Goal: Task Accomplishment & Management: Manage account settings

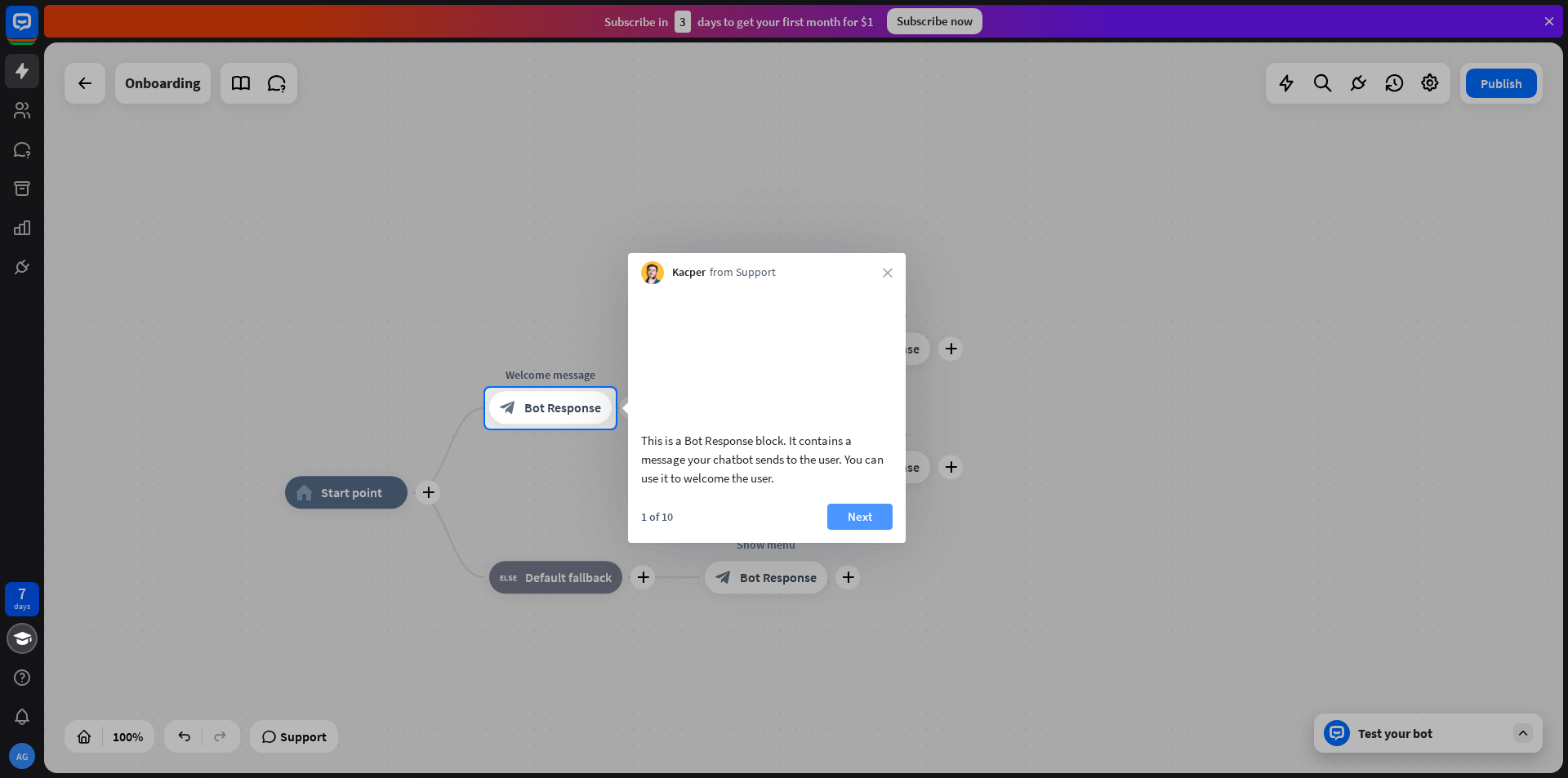
click at [851, 530] on button "Next" at bounding box center [860, 517] width 66 height 26
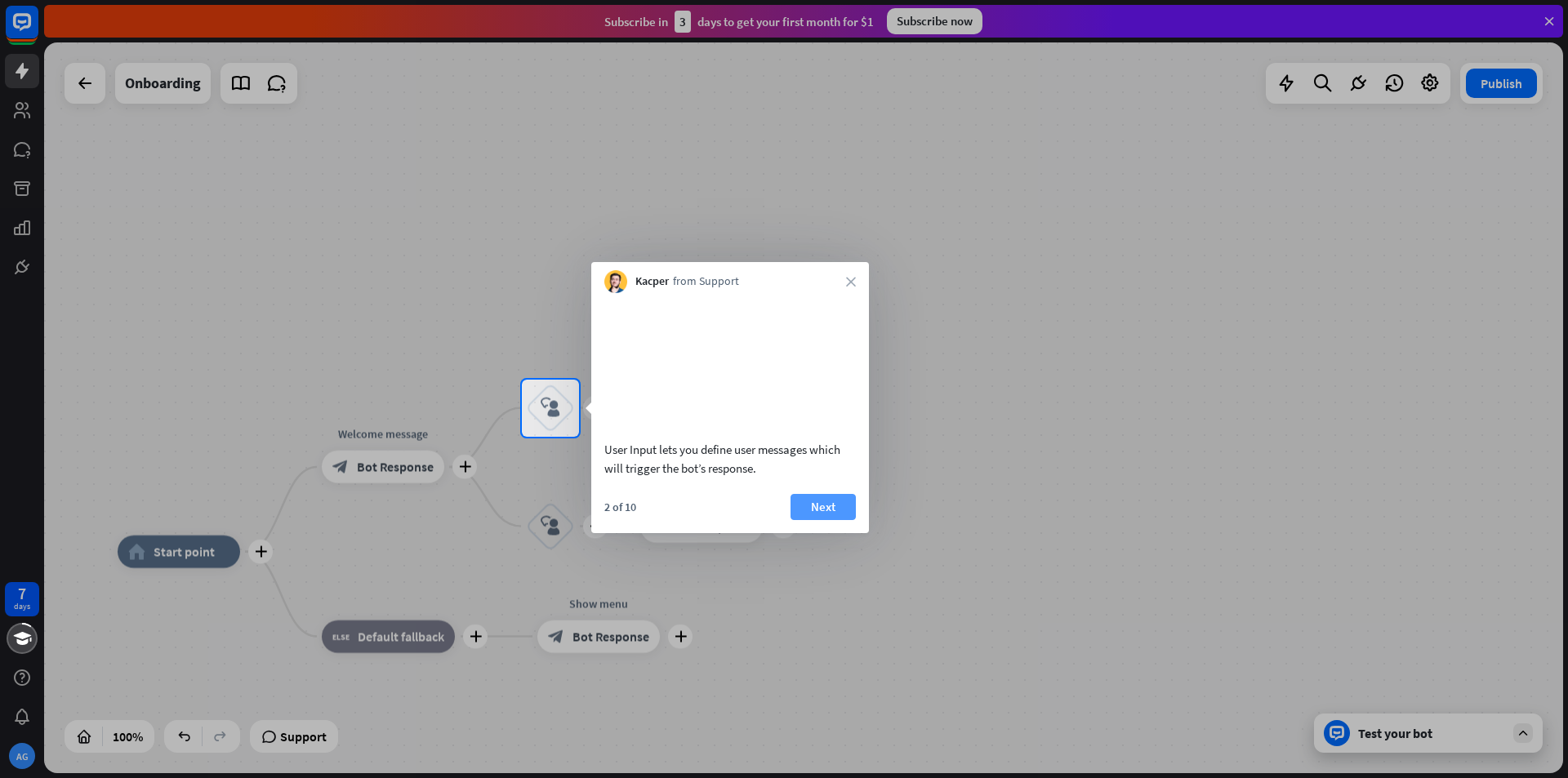
click at [840, 520] on button "Next" at bounding box center [823, 507] width 66 height 26
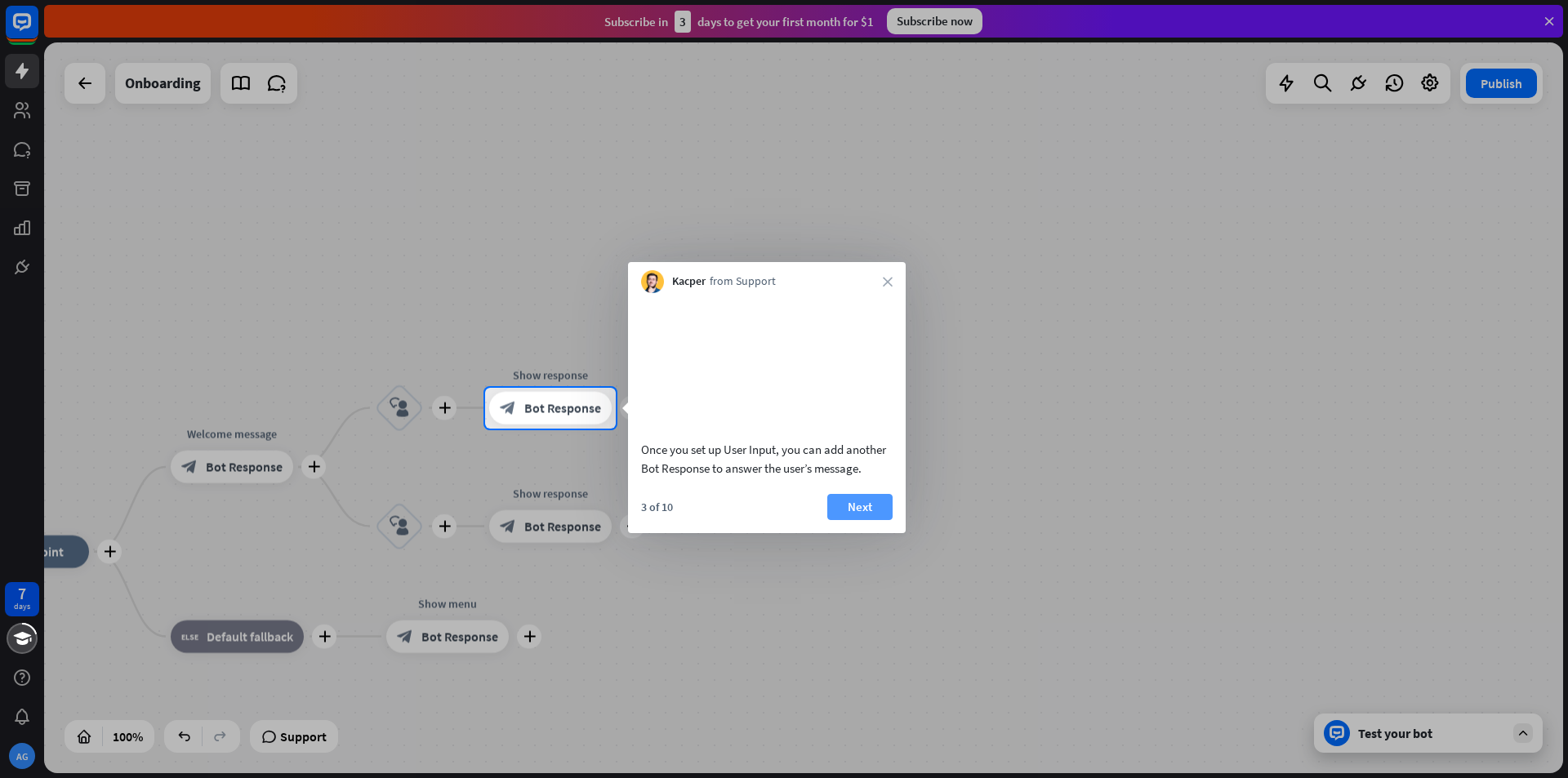
click at [857, 520] on button "Next" at bounding box center [860, 507] width 66 height 26
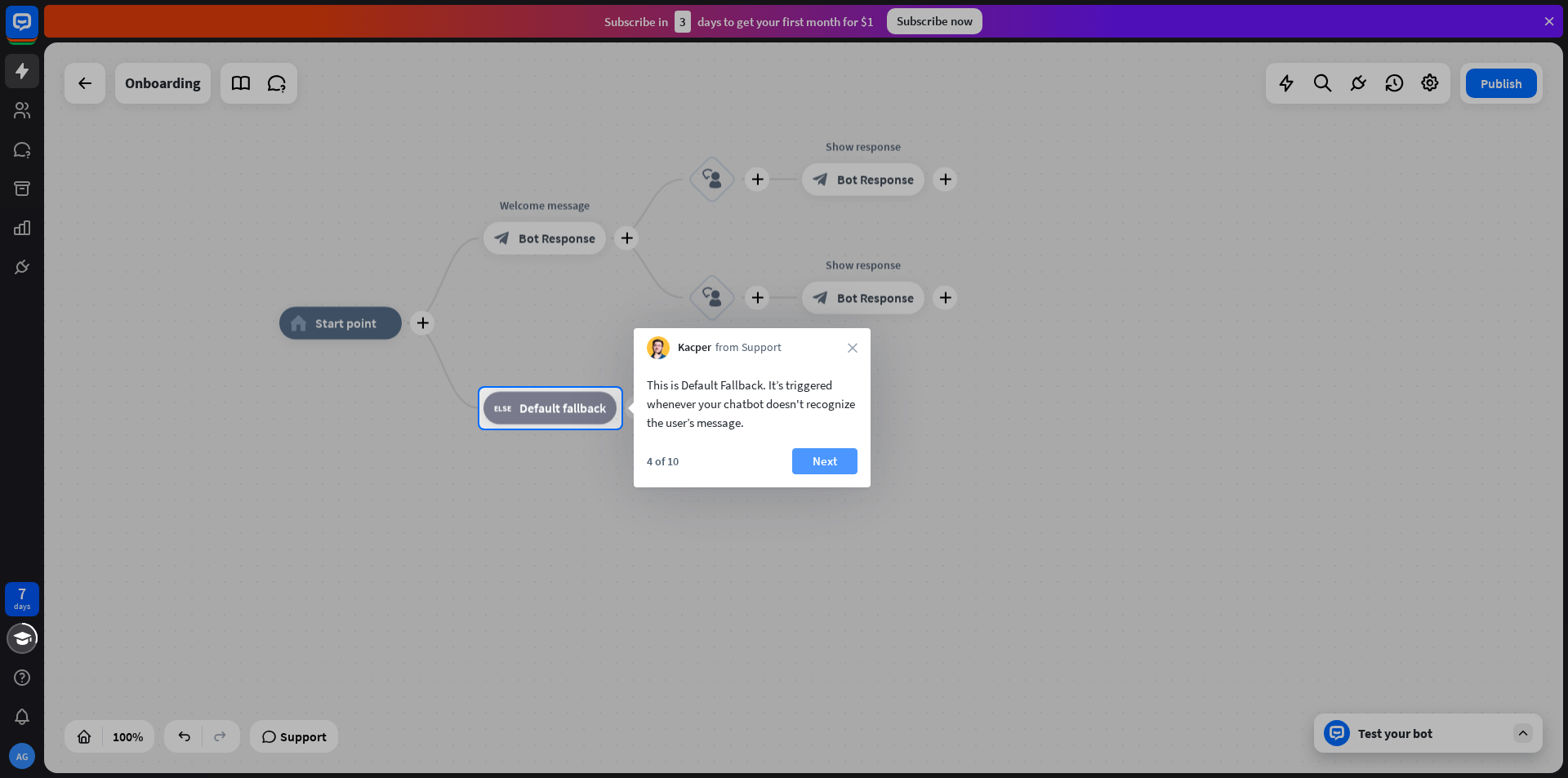
click at [842, 464] on button "Next" at bounding box center [825, 461] width 66 height 26
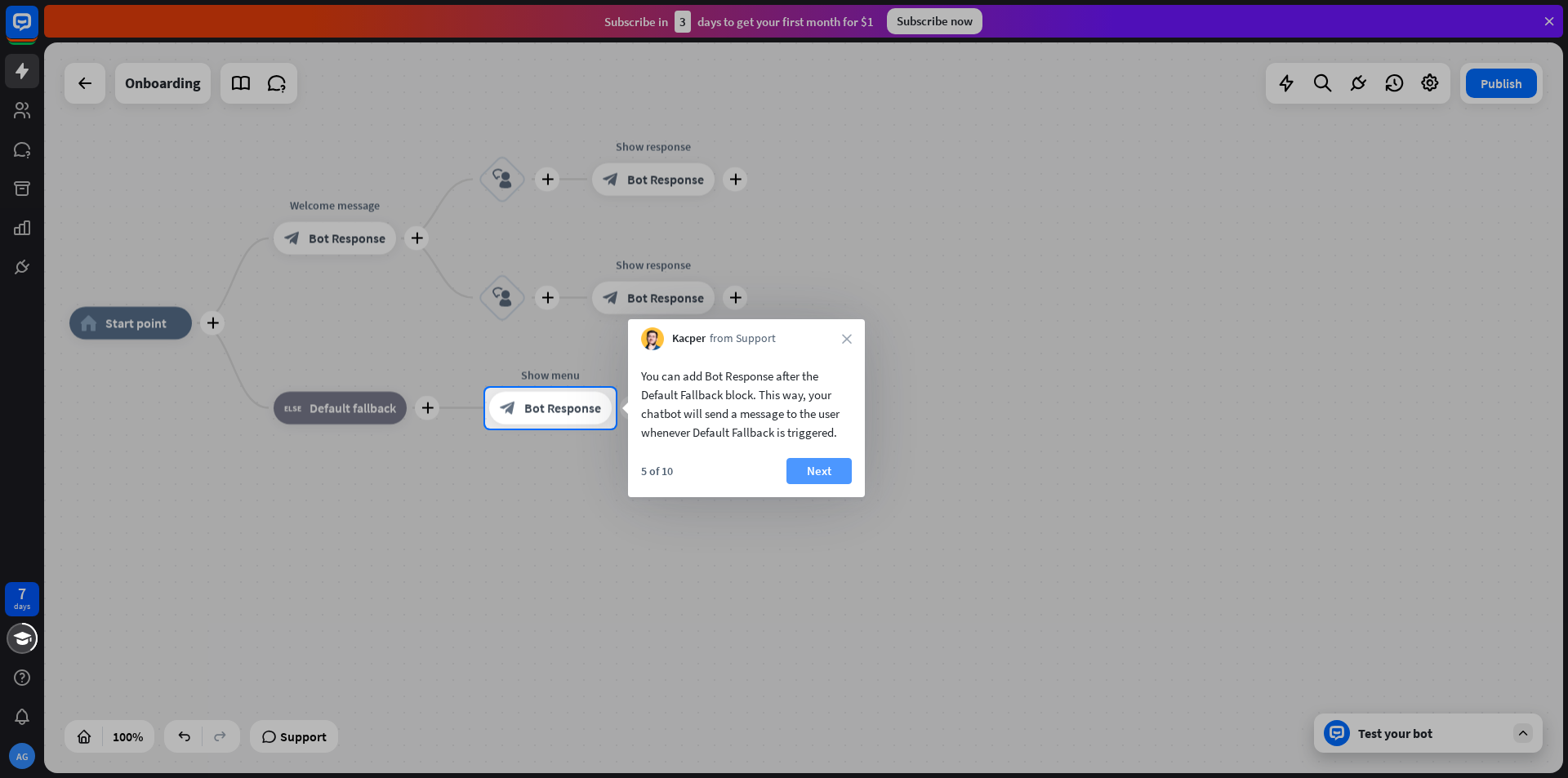
click at [835, 477] on button "Next" at bounding box center [819, 471] width 66 height 26
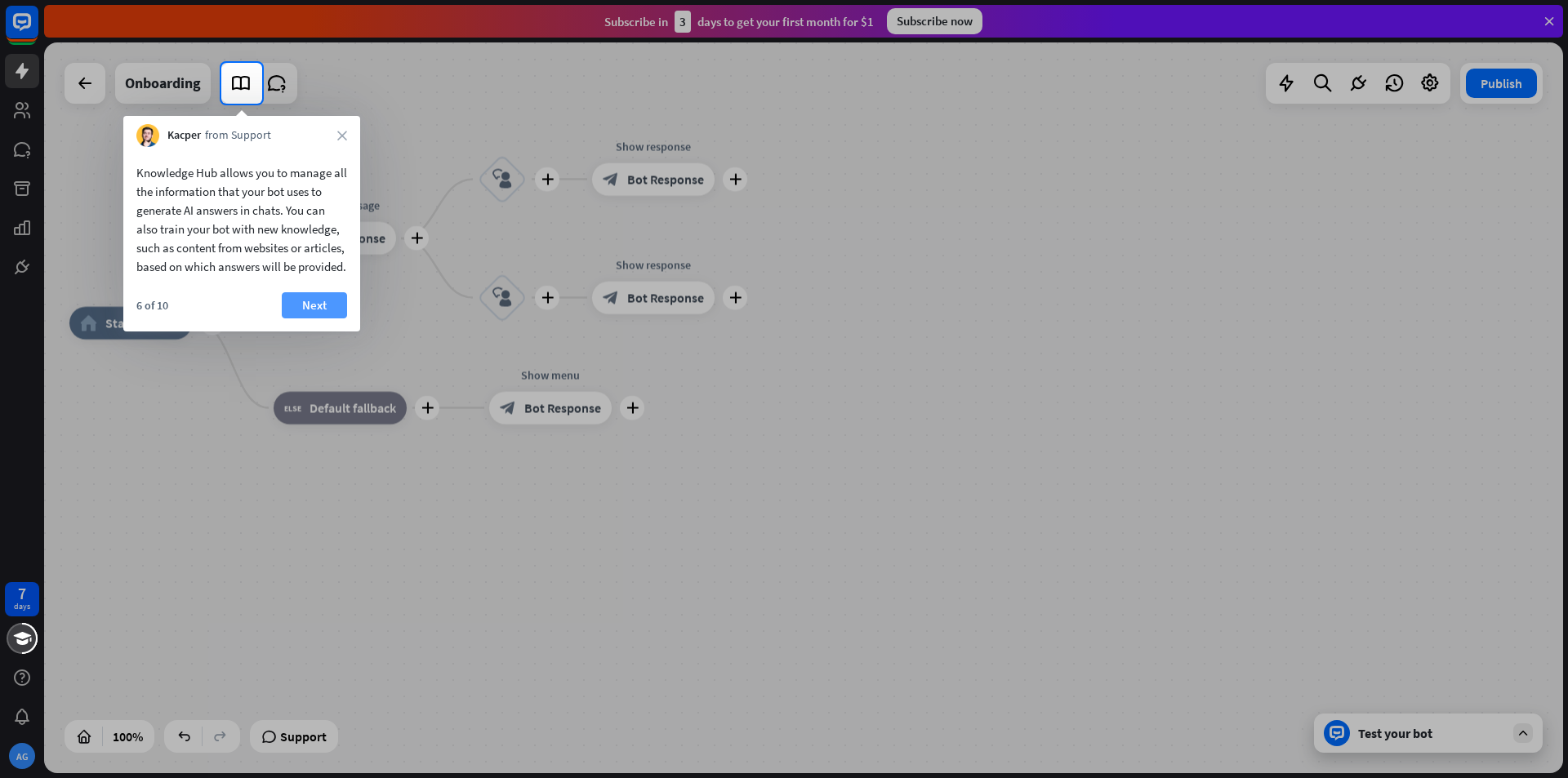
click at [313, 319] on button "Next" at bounding box center [314, 305] width 66 height 26
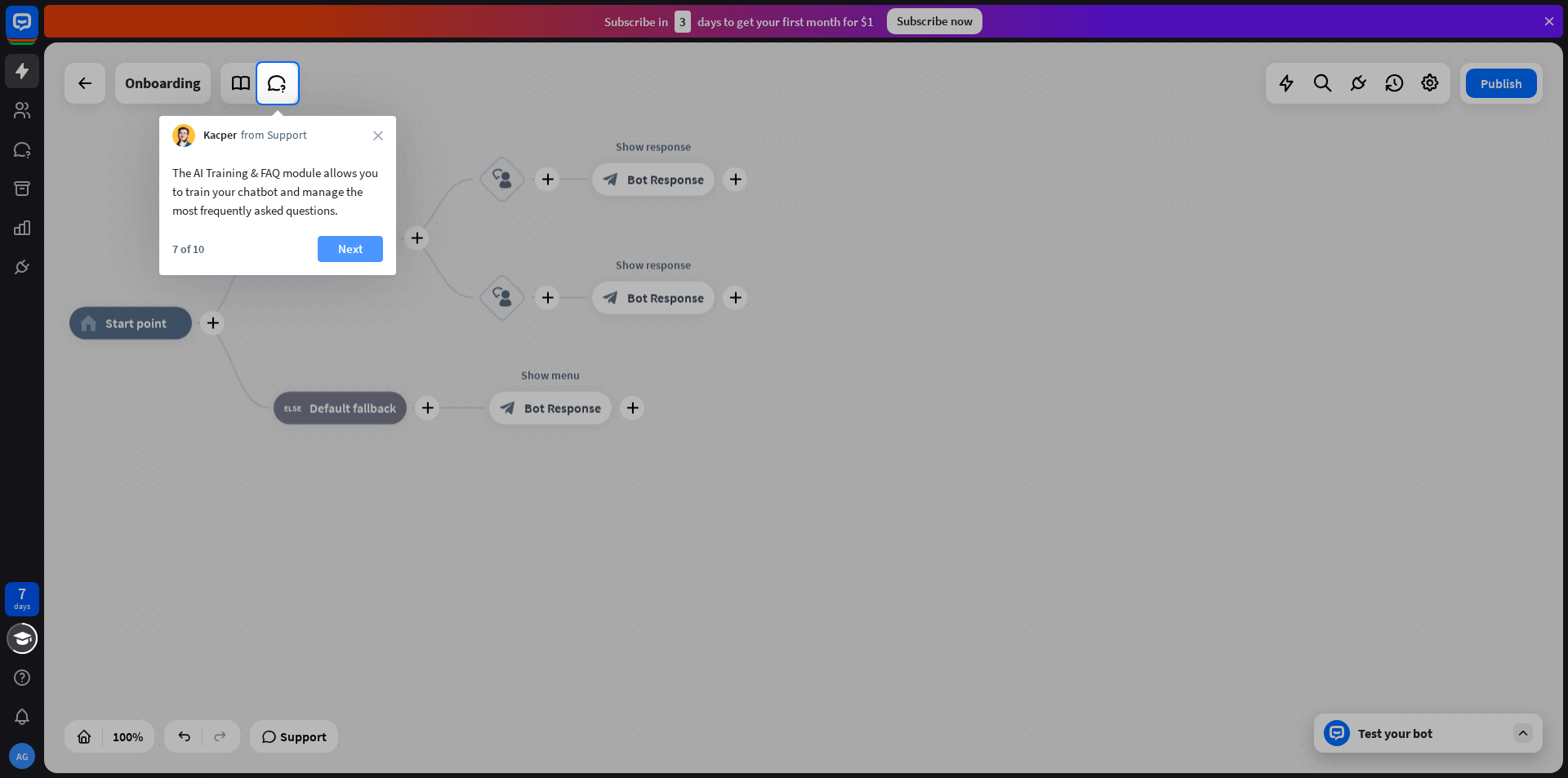
click at [360, 253] on button "Next" at bounding box center [350, 249] width 66 height 26
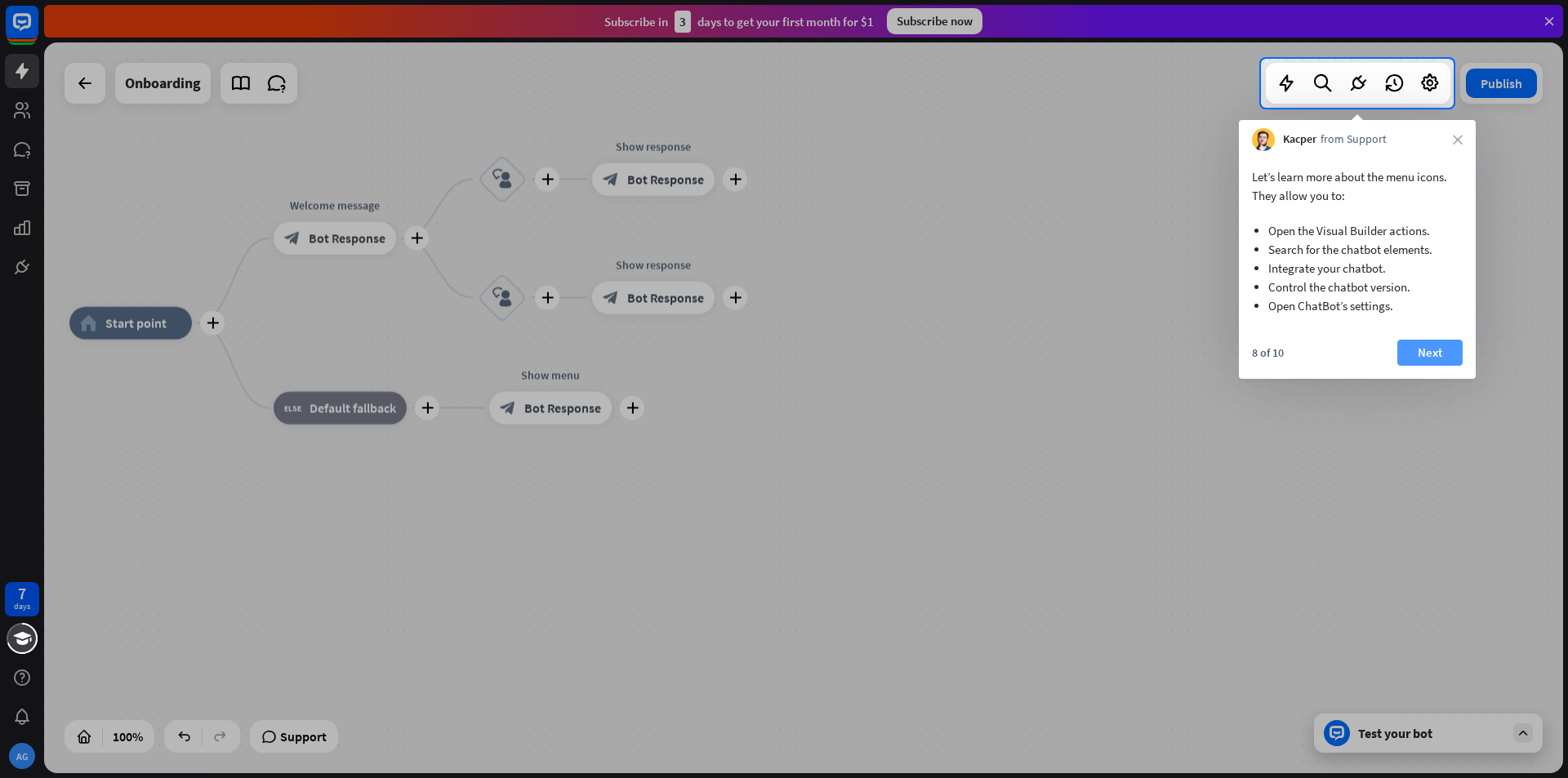
click at [1431, 360] on button "Next" at bounding box center [1430, 353] width 66 height 26
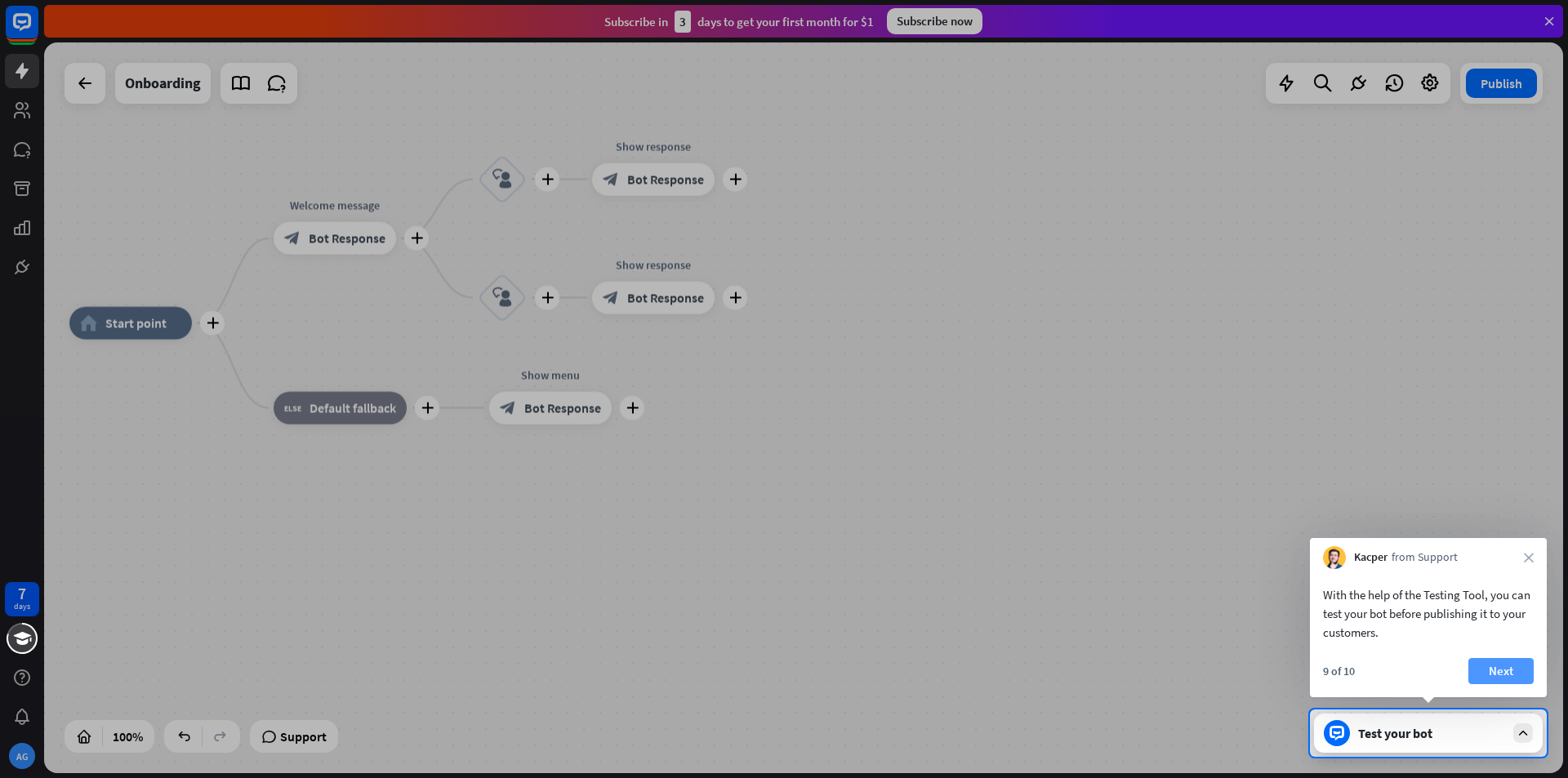
click at [1507, 671] on button "Next" at bounding box center [1501, 671] width 66 height 26
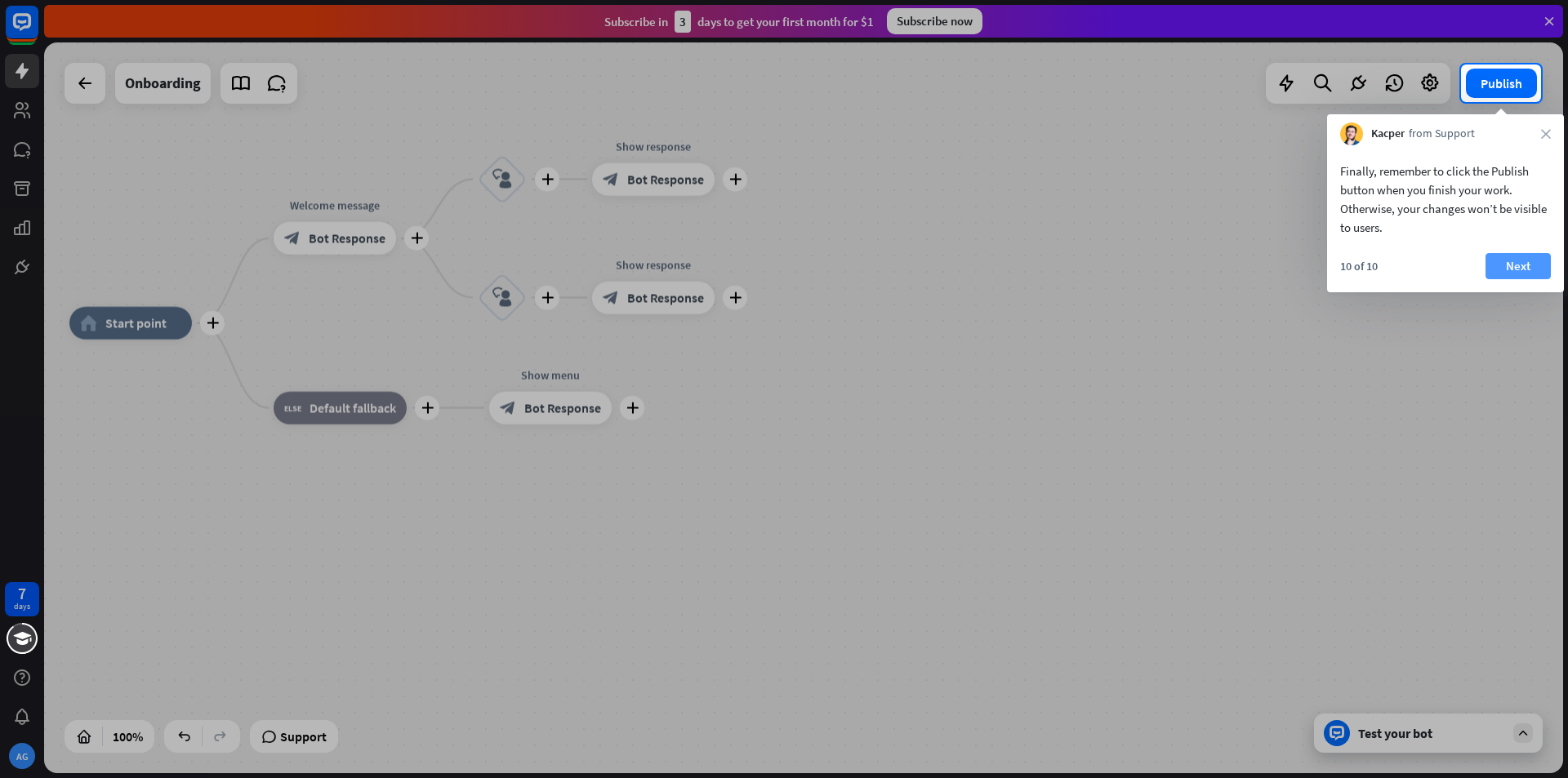
click at [1527, 272] on button "Next" at bounding box center [1518, 266] width 66 height 26
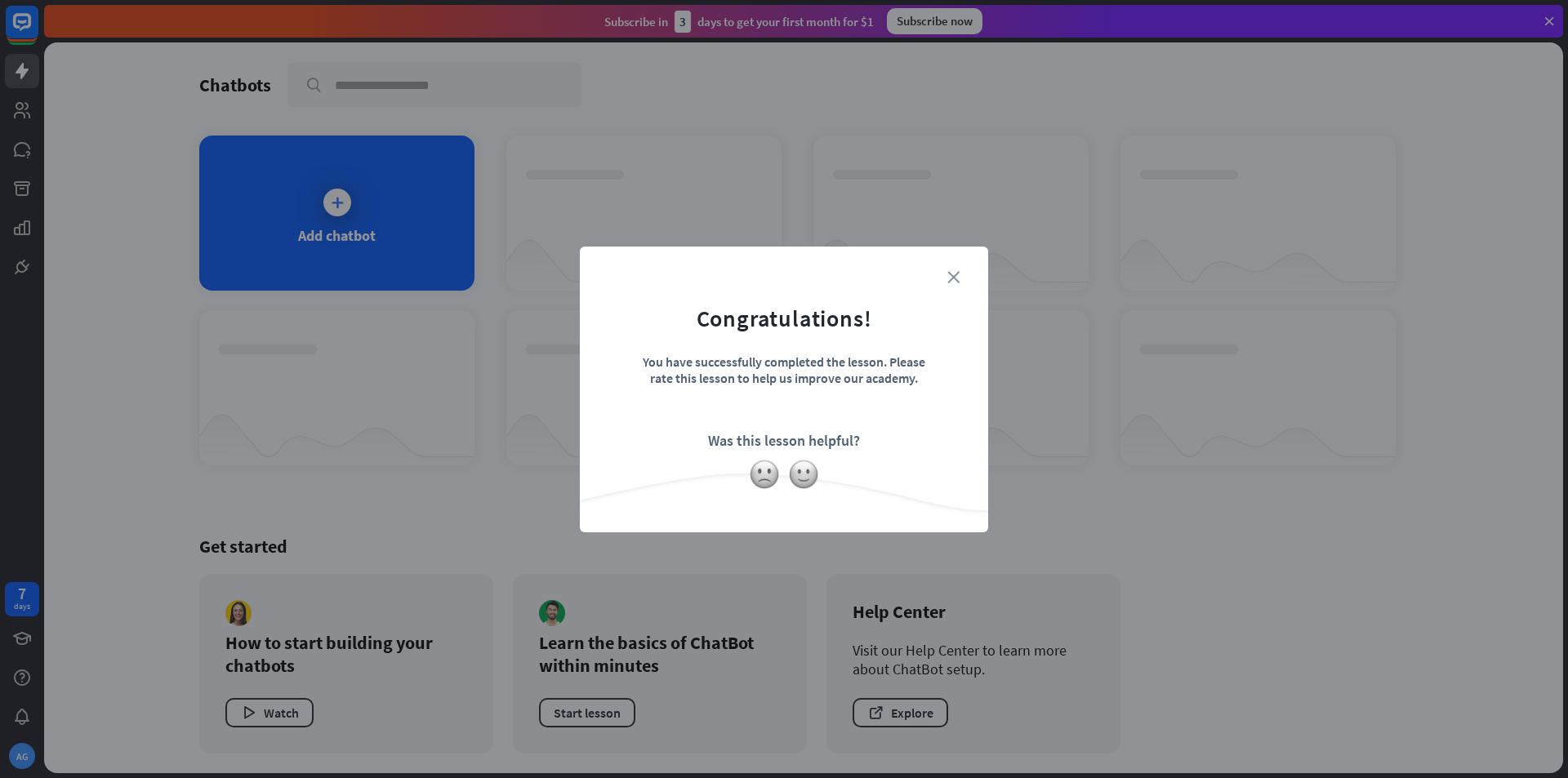
click at [948, 276] on icon "close" at bounding box center [953, 278] width 12 height 12
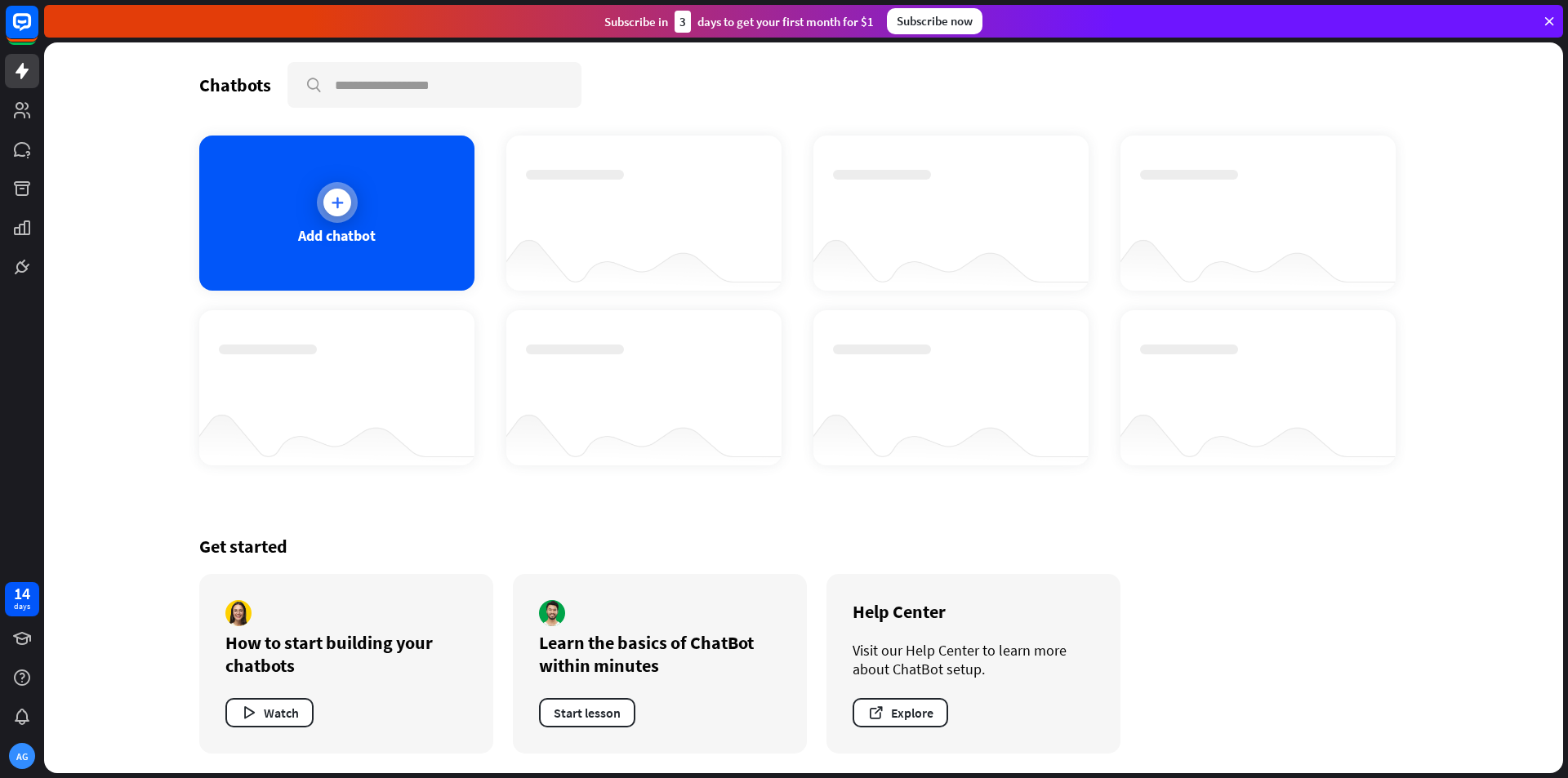
click at [350, 208] on div at bounding box center [337, 202] width 41 height 41
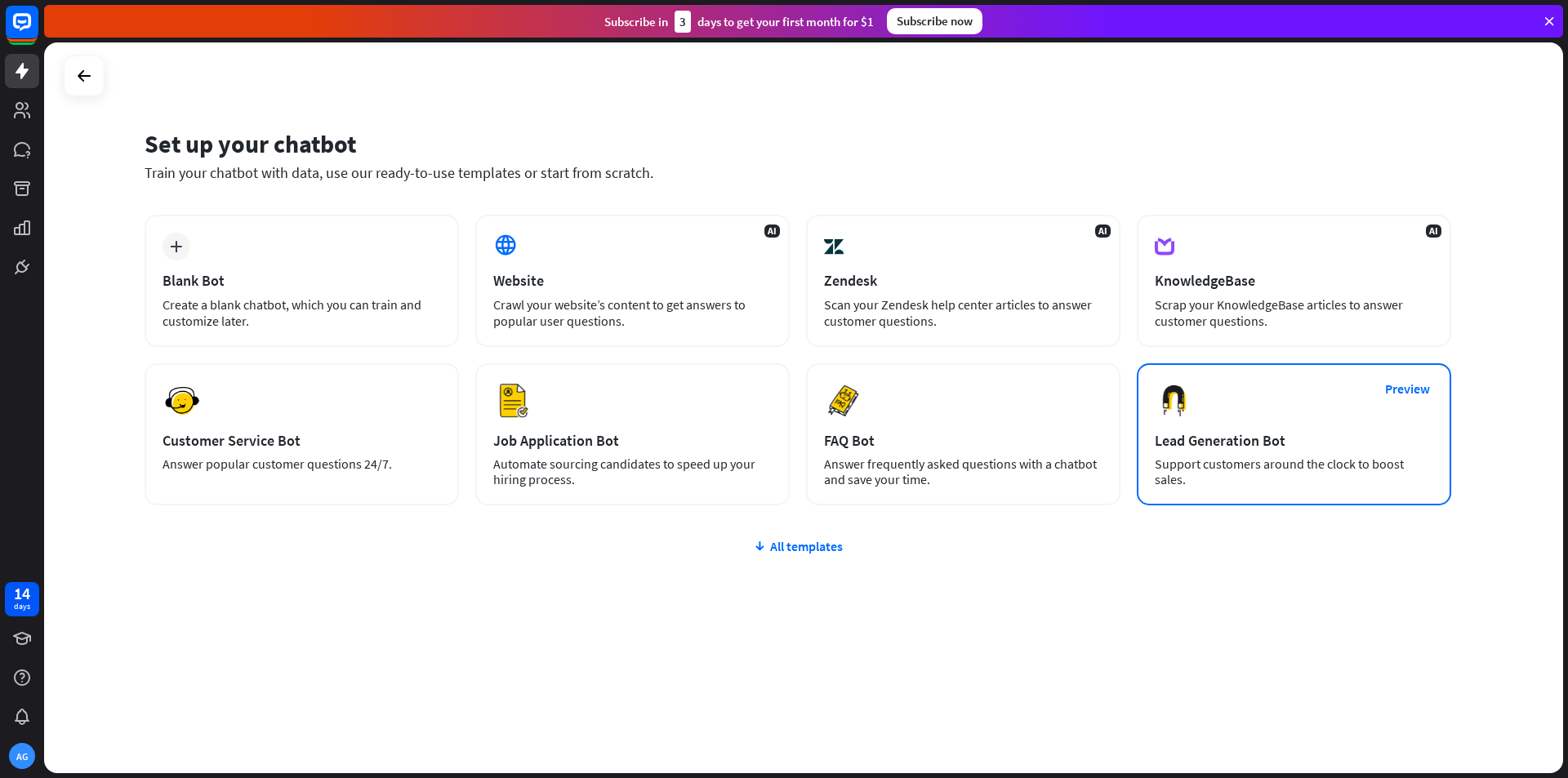
click at [1292, 460] on div "Support customers around the clock to boost sales." at bounding box center [1294, 472] width 278 height 31
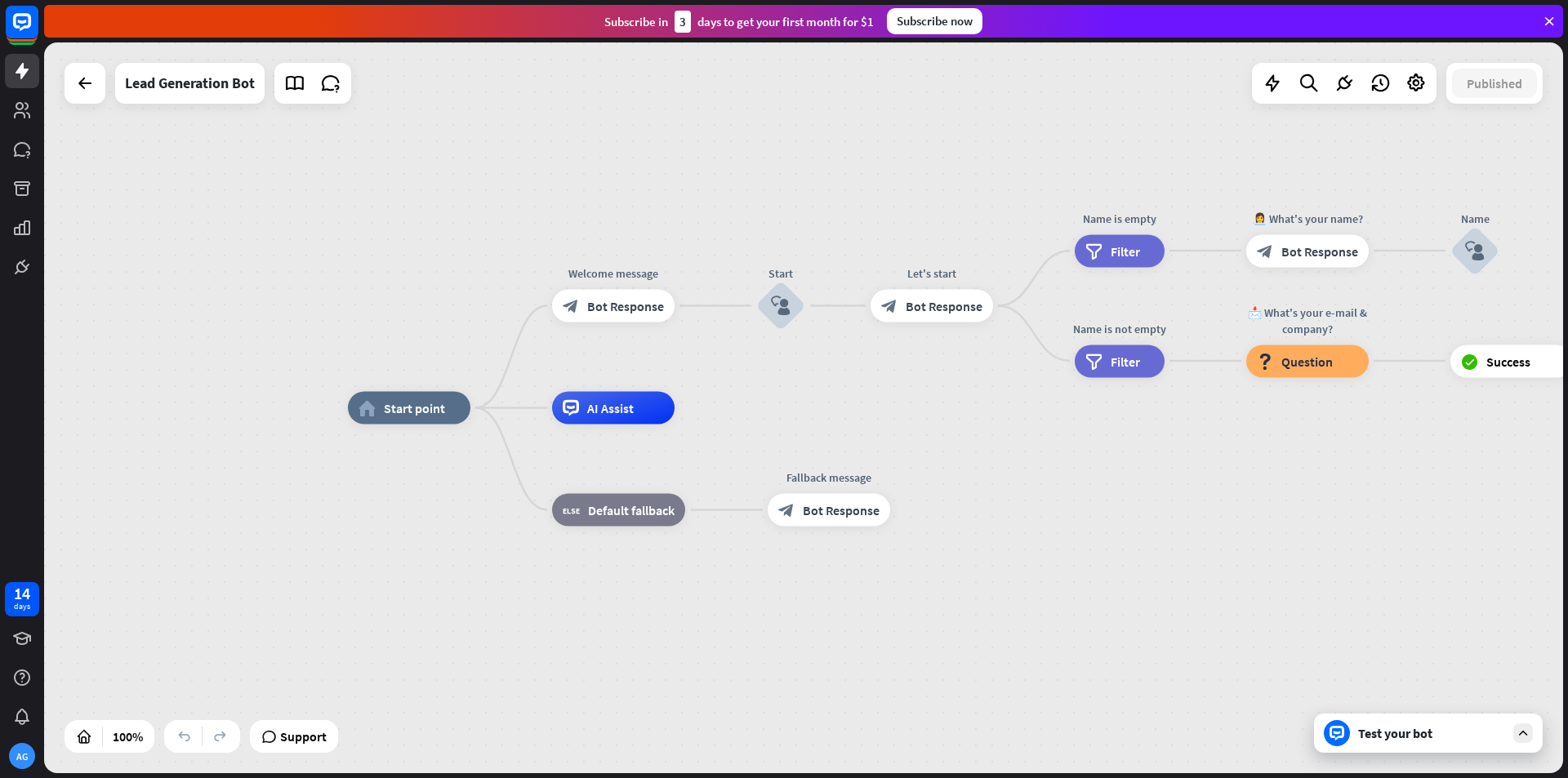
click at [1523, 735] on icon at bounding box center [1523, 733] width 15 height 15
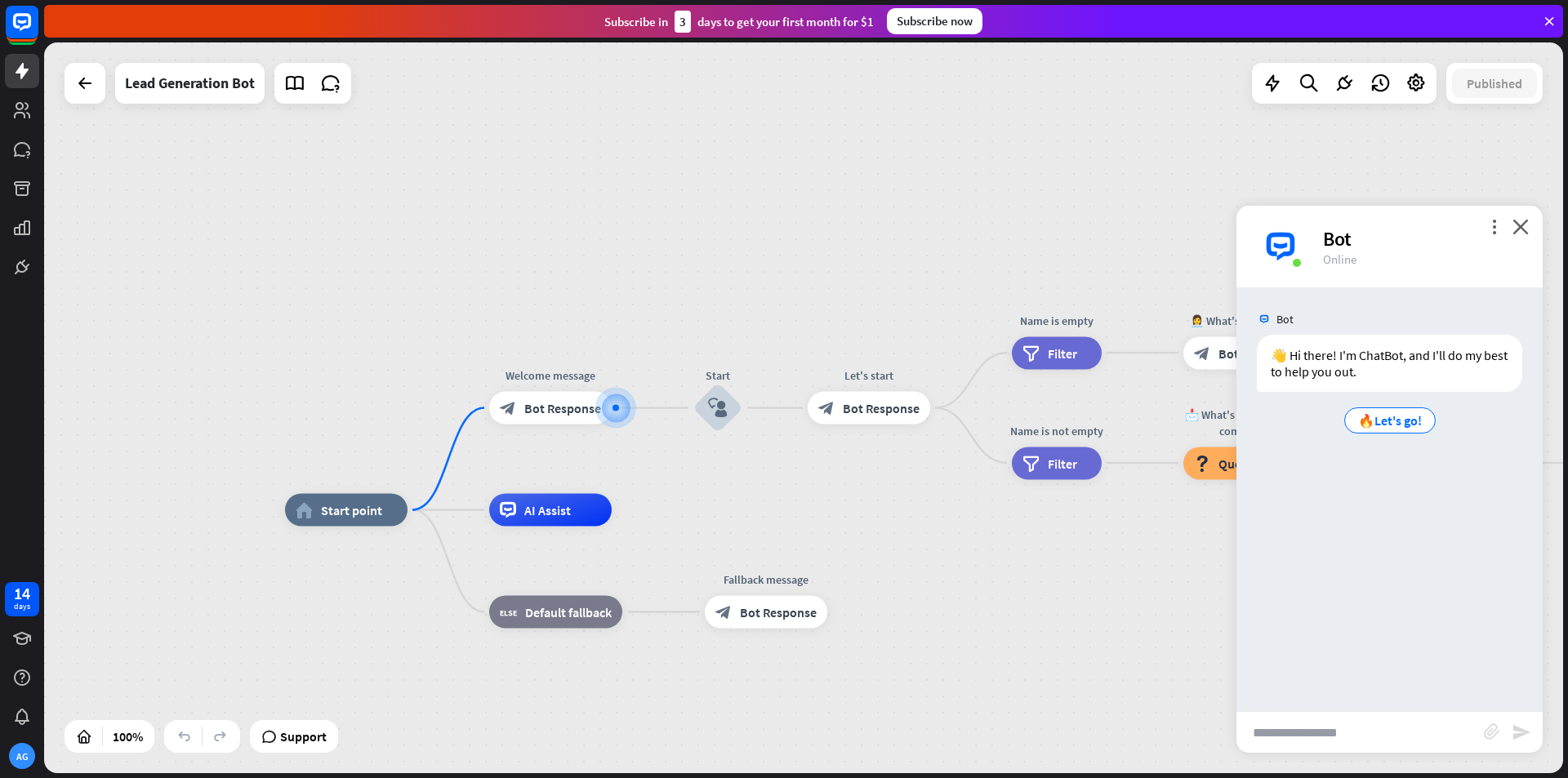
click at [1360, 734] on input "text" at bounding box center [1360, 733] width 248 height 41
click at [85, 91] on icon at bounding box center [85, 83] width 20 height 20
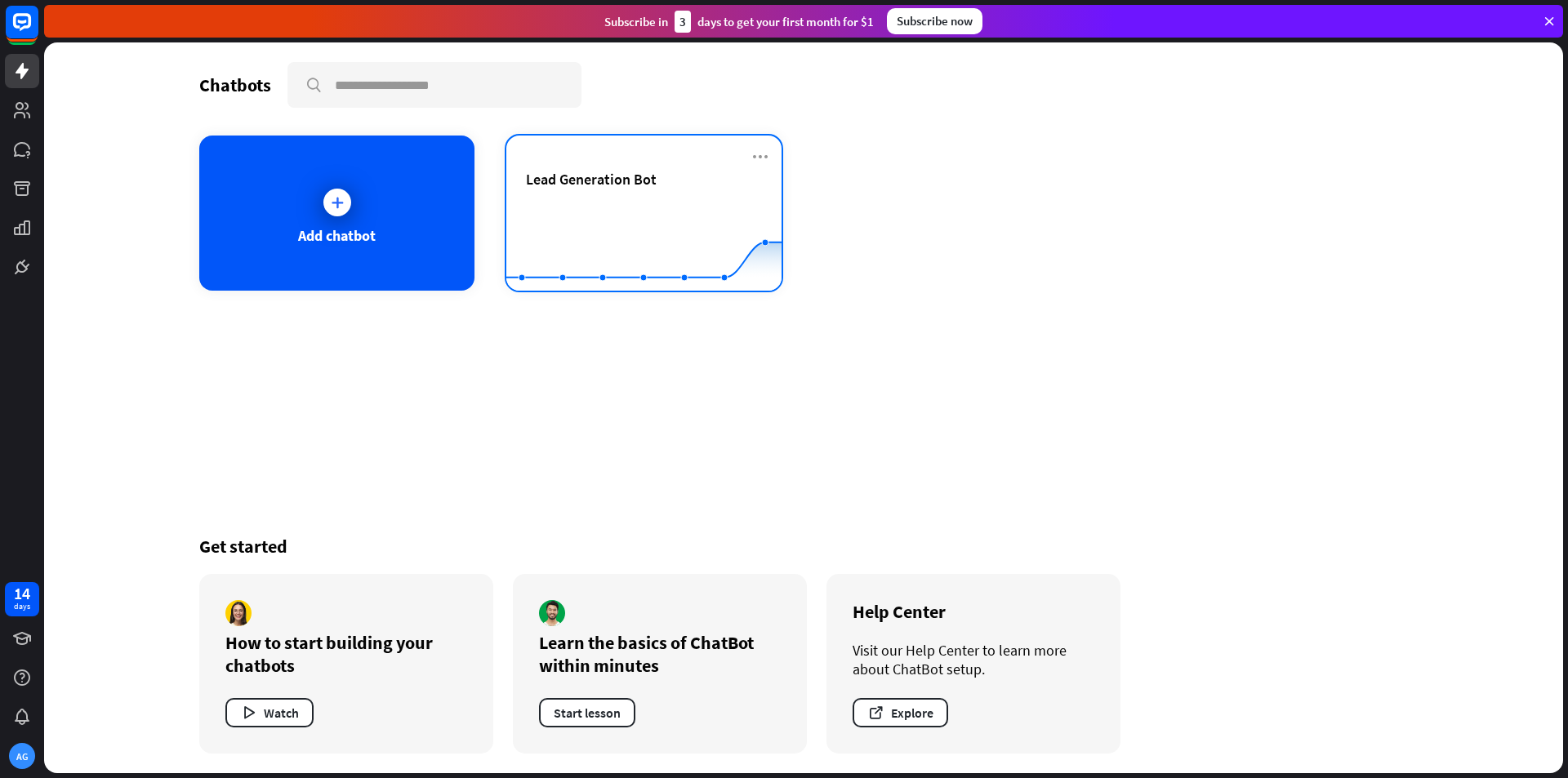
click at [684, 183] on div "Lead Generation Bot" at bounding box center [644, 179] width 236 height 19
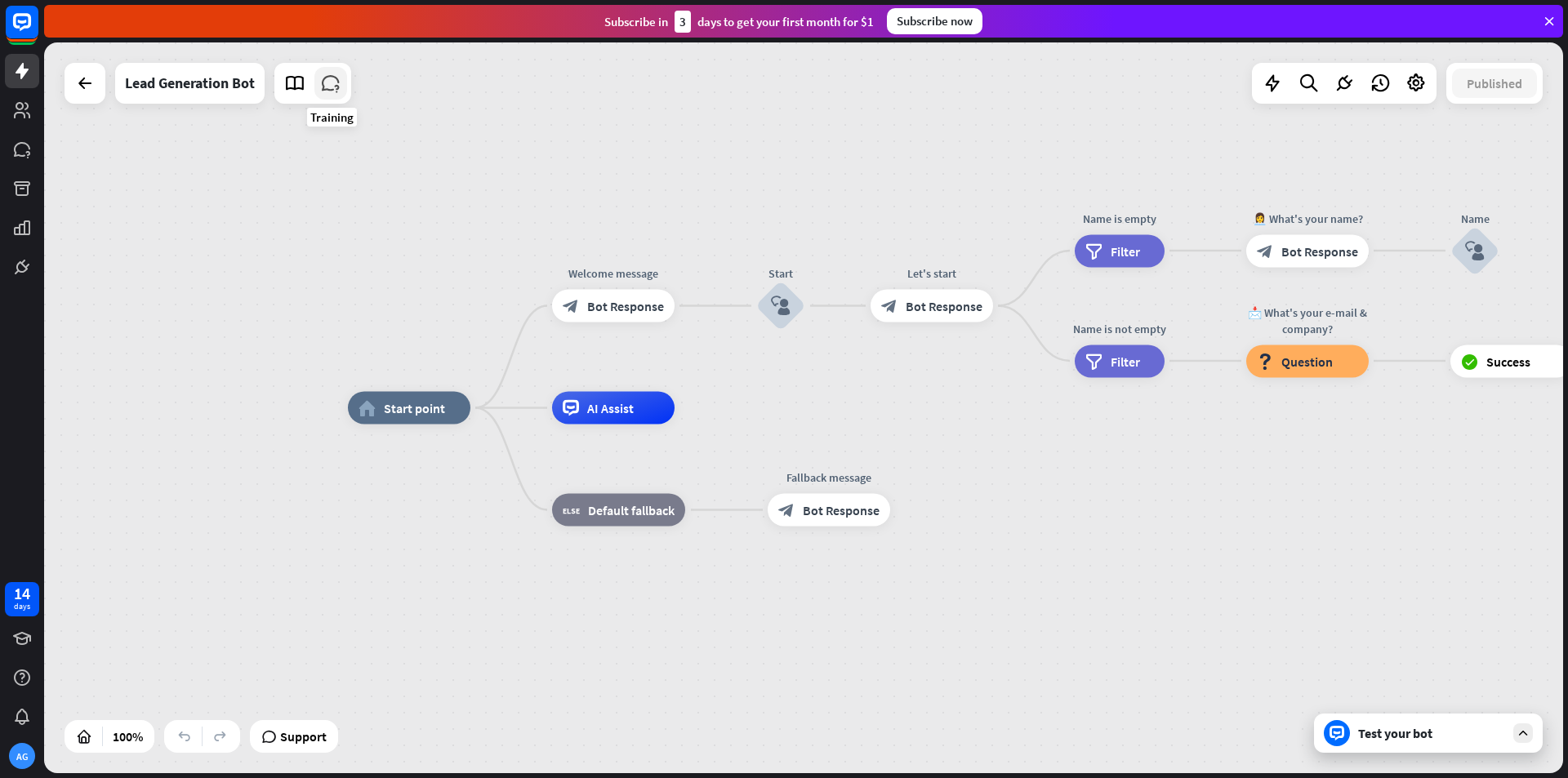
click at [331, 85] on icon at bounding box center [331, 83] width 21 height 21
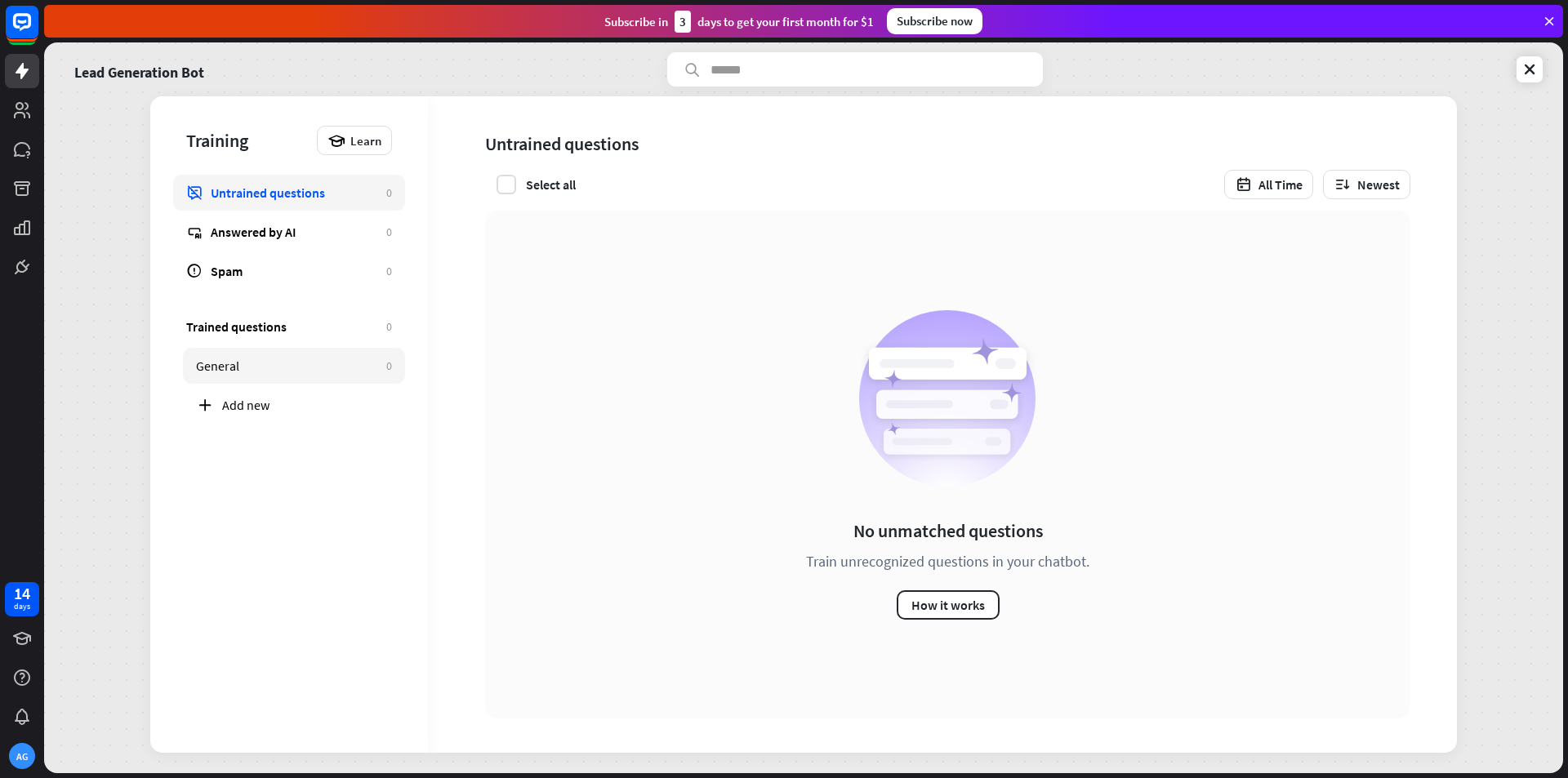
click at [293, 366] on div "General" at bounding box center [287, 366] width 182 height 16
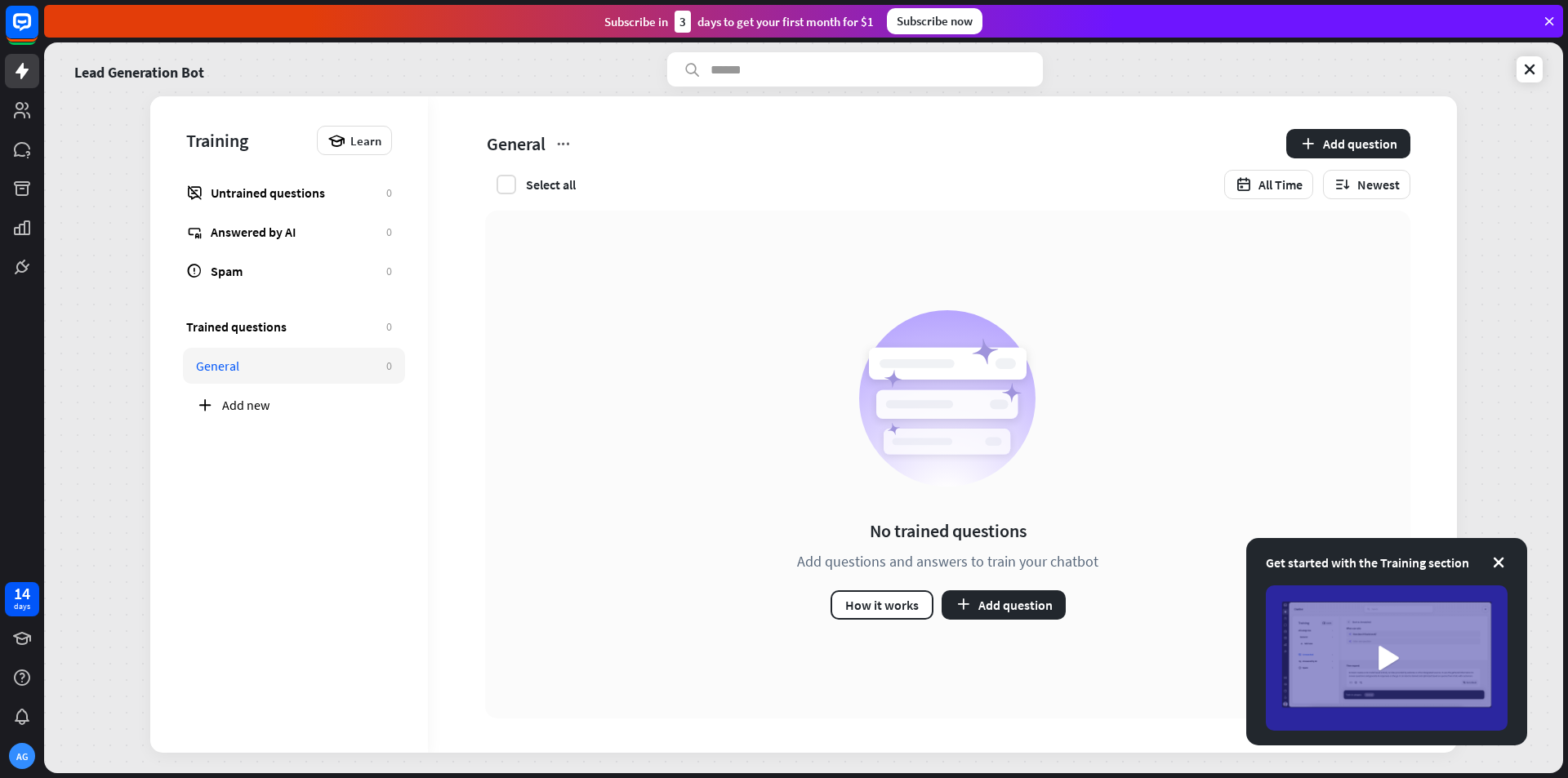
click at [1507, 560] on div "Get started with the Training section" at bounding box center [1386, 562] width 242 height 20
click at [1501, 562] on icon at bounding box center [1498, 562] width 16 height 16
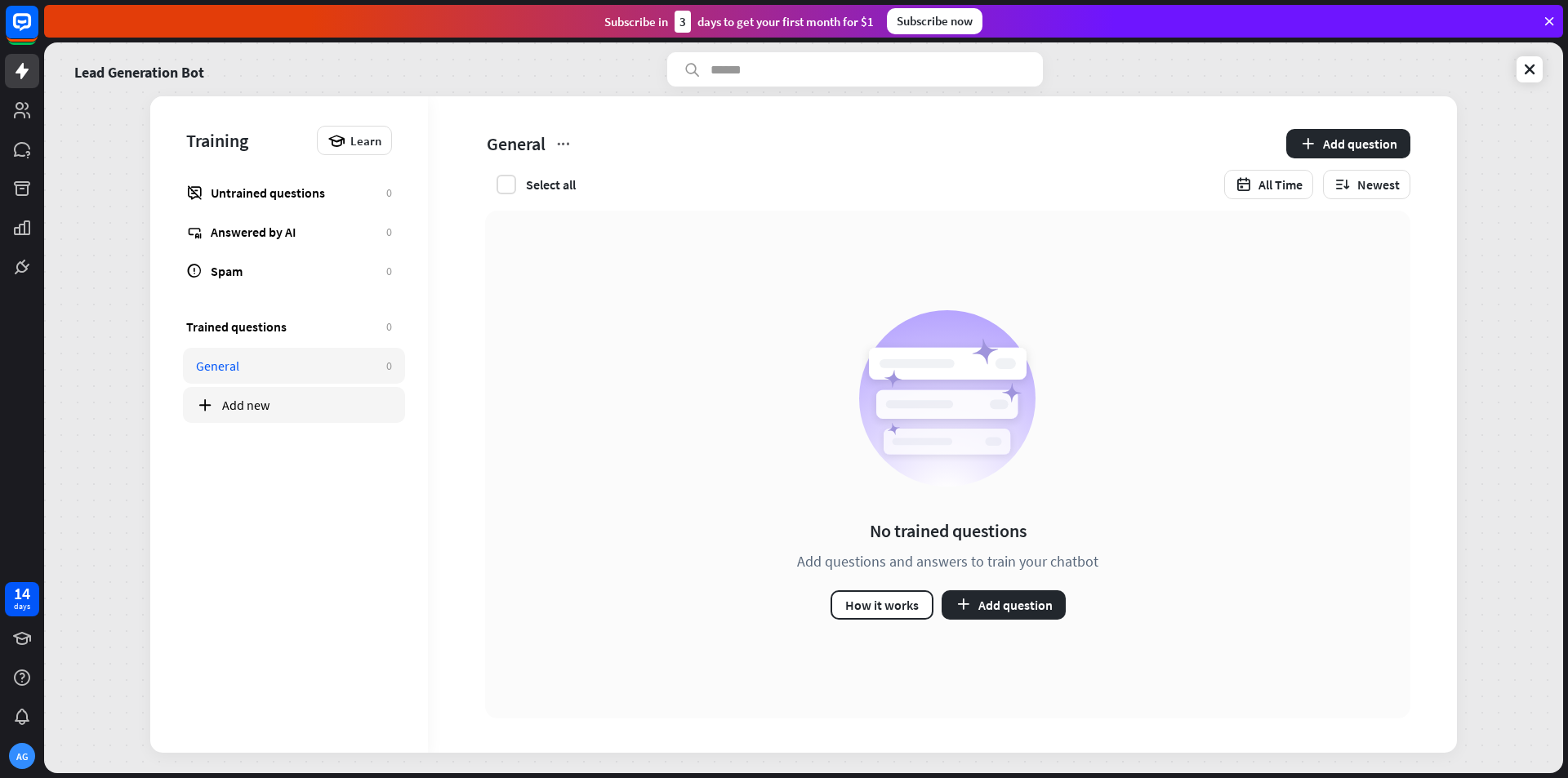
click at [249, 412] on div "Add new" at bounding box center [307, 405] width 170 height 16
click at [591, 138] on div "Category.. ********" at bounding box center [881, 143] width 793 height 29
click at [577, 141] on icon at bounding box center [574, 143] width 16 height 16
click at [623, 219] on div "Delete" at bounding box center [605, 215] width 55 height 32
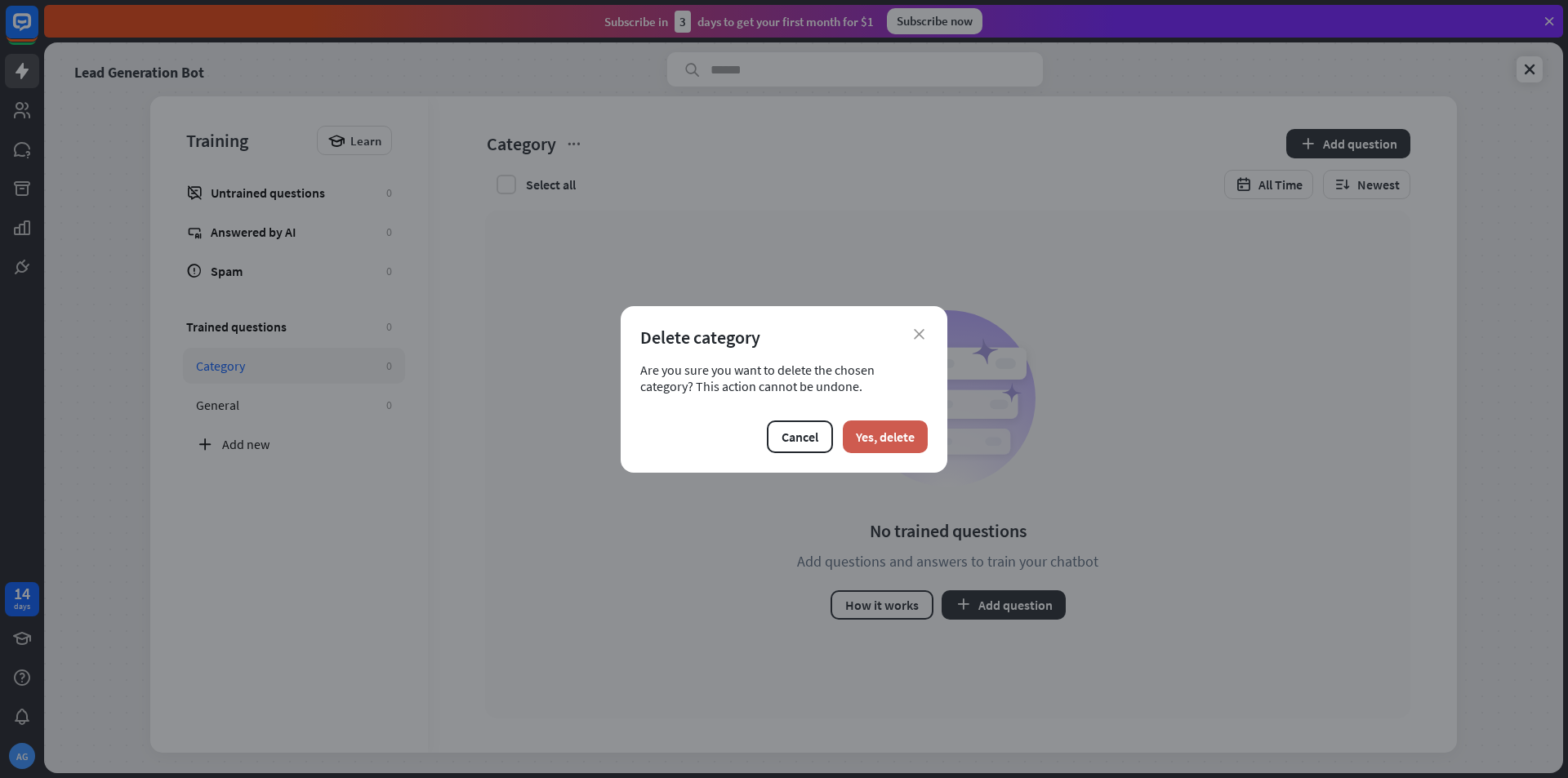
click at [876, 441] on button "Yes, delete" at bounding box center [885, 437] width 85 height 32
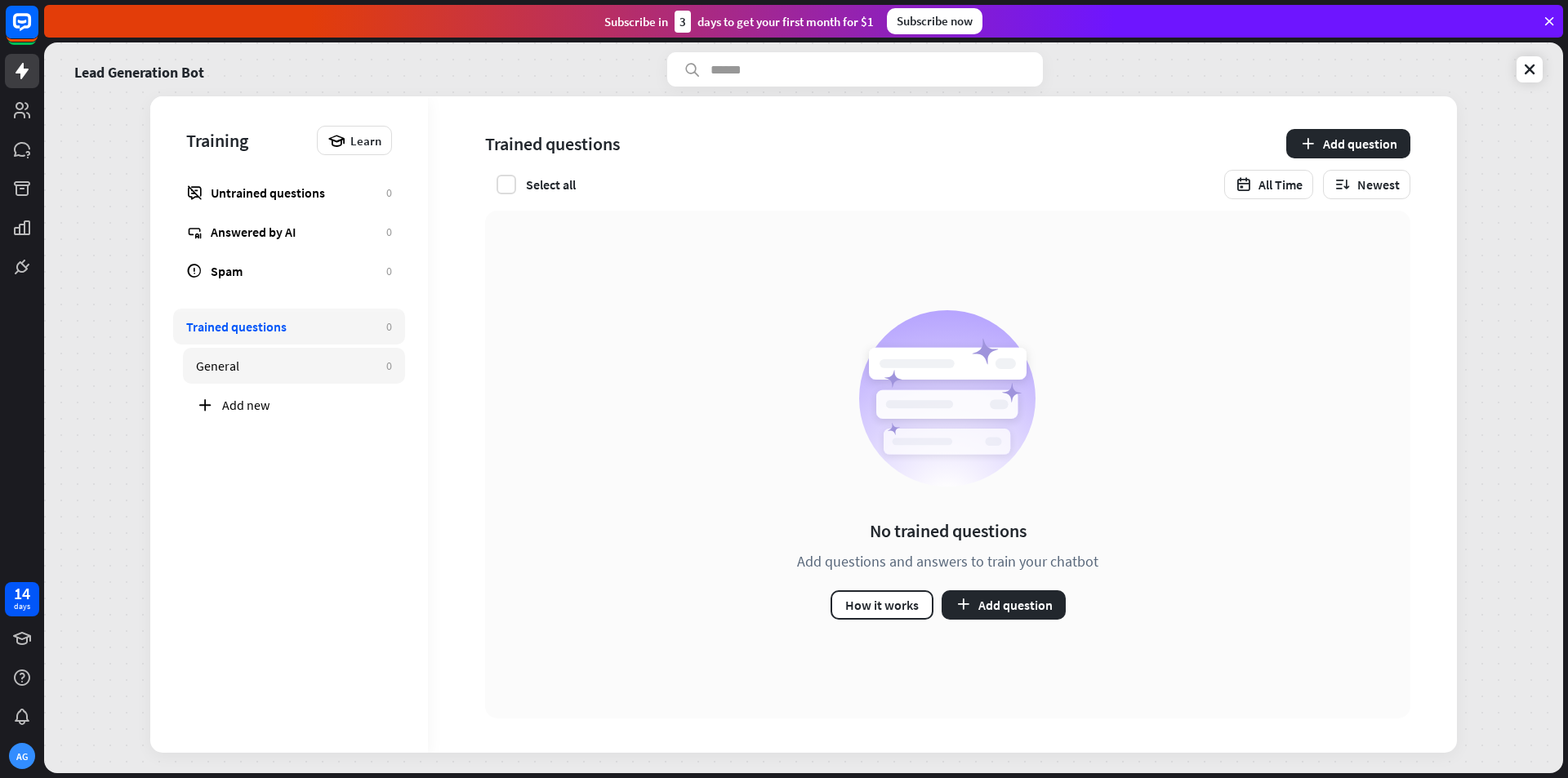
click at [252, 360] on div "General" at bounding box center [287, 366] width 182 height 16
click at [1009, 599] on button "Add question" at bounding box center [1003, 605] width 124 height 29
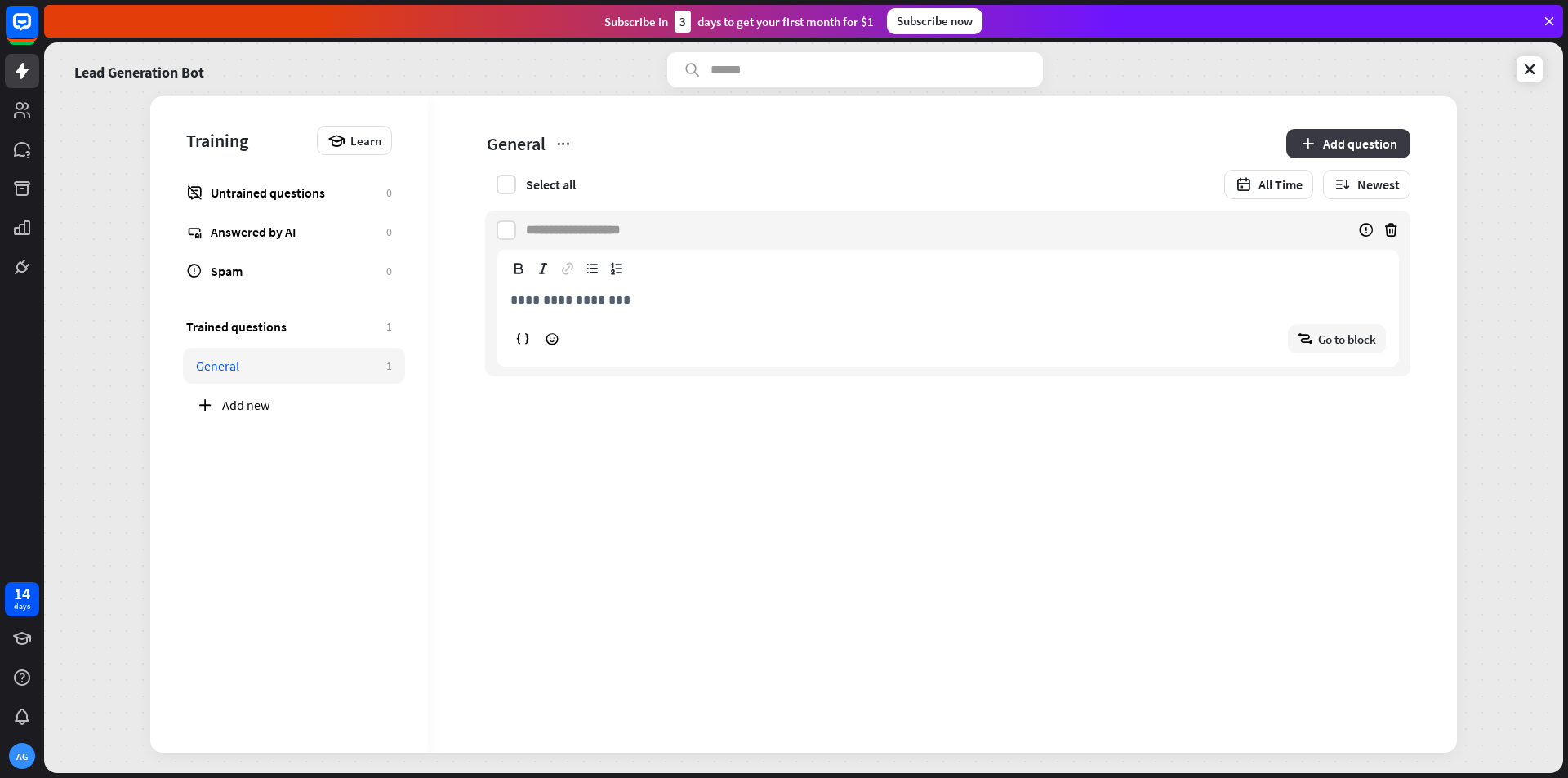
click at [1348, 145] on button "Add question" at bounding box center [1348, 143] width 124 height 29
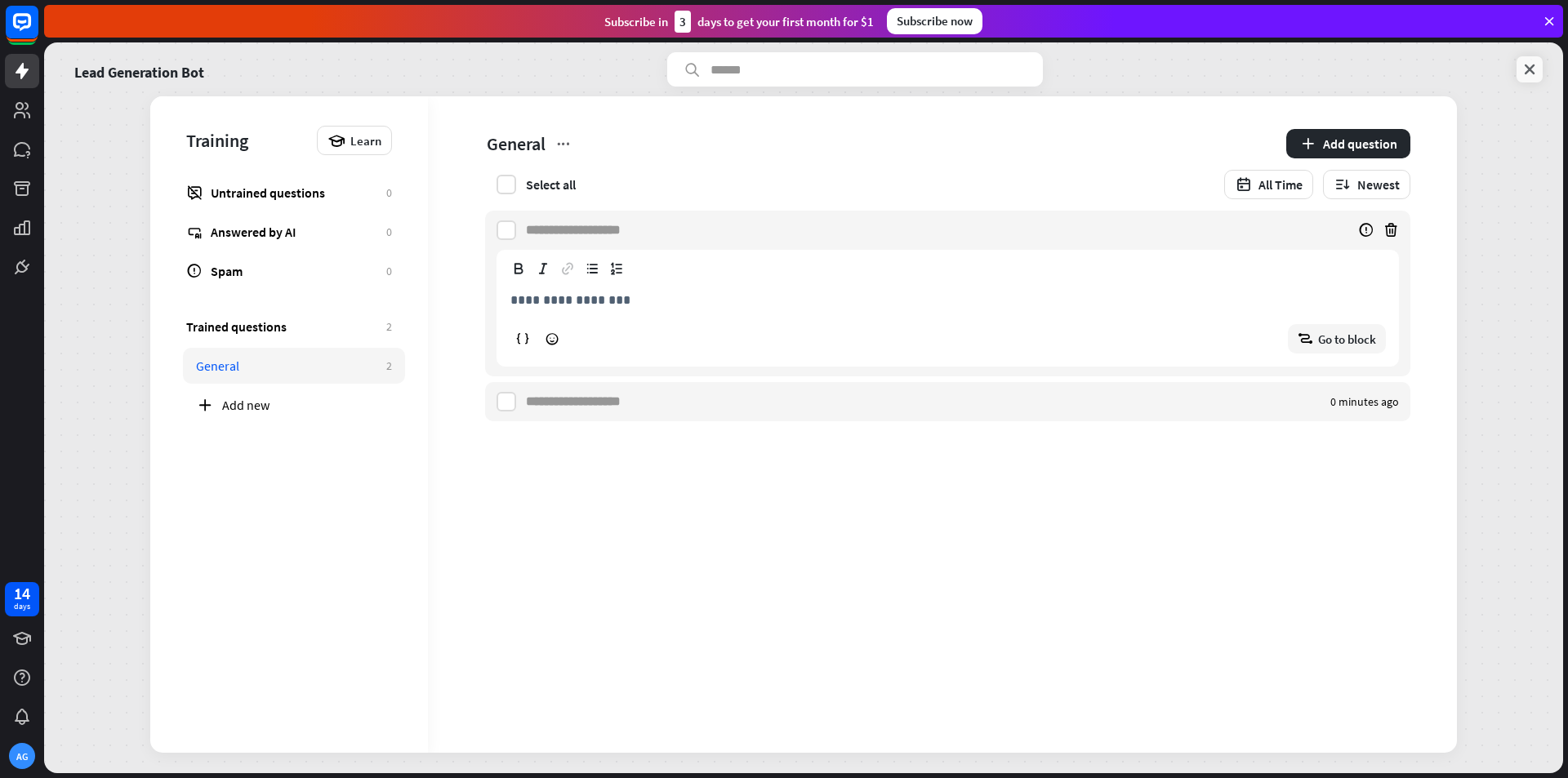
click at [1527, 66] on icon at bounding box center [1530, 69] width 16 height 16
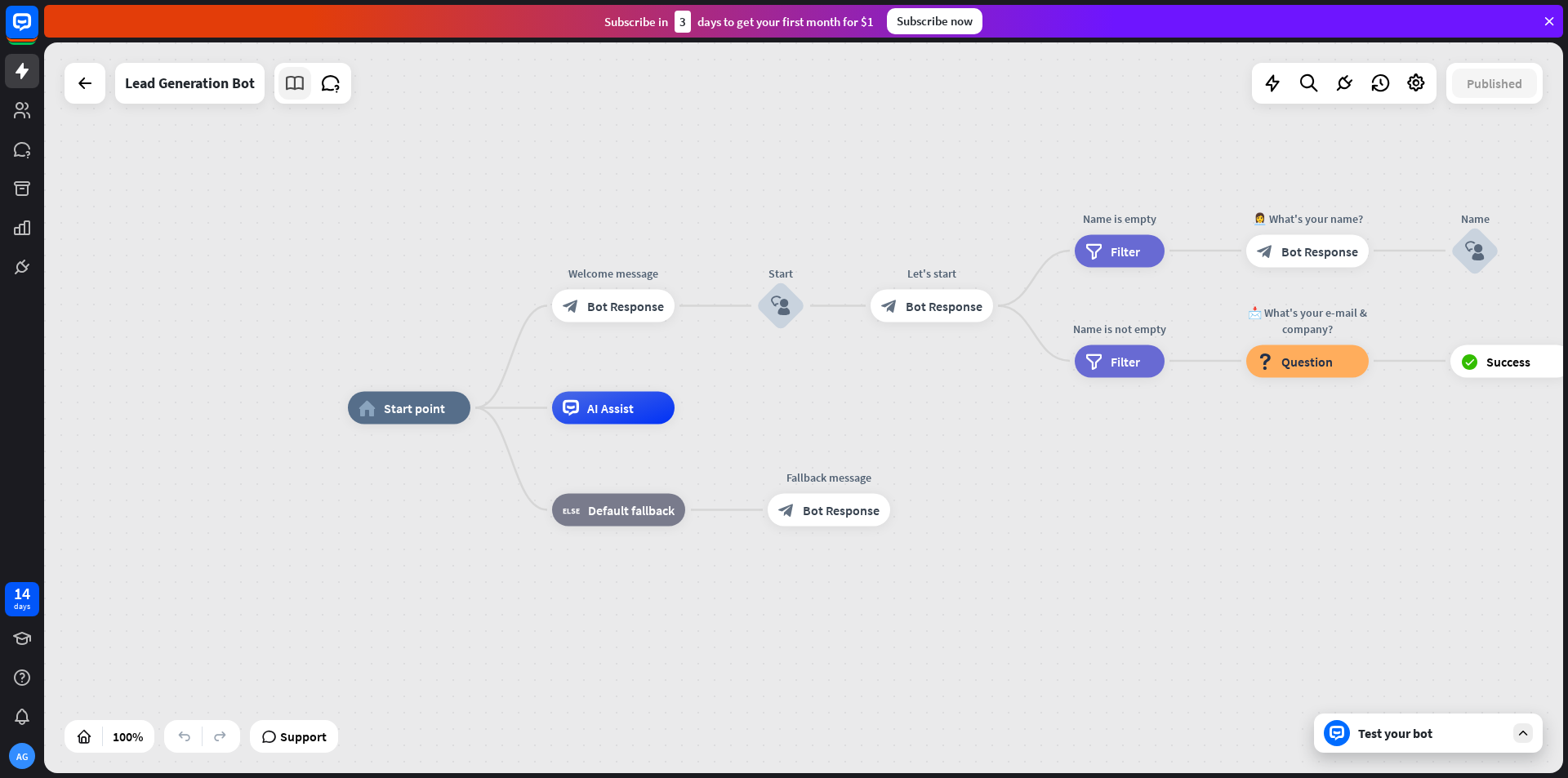
click at [300, 90] on icon at bounding box center [295, 83] width 21 height 21
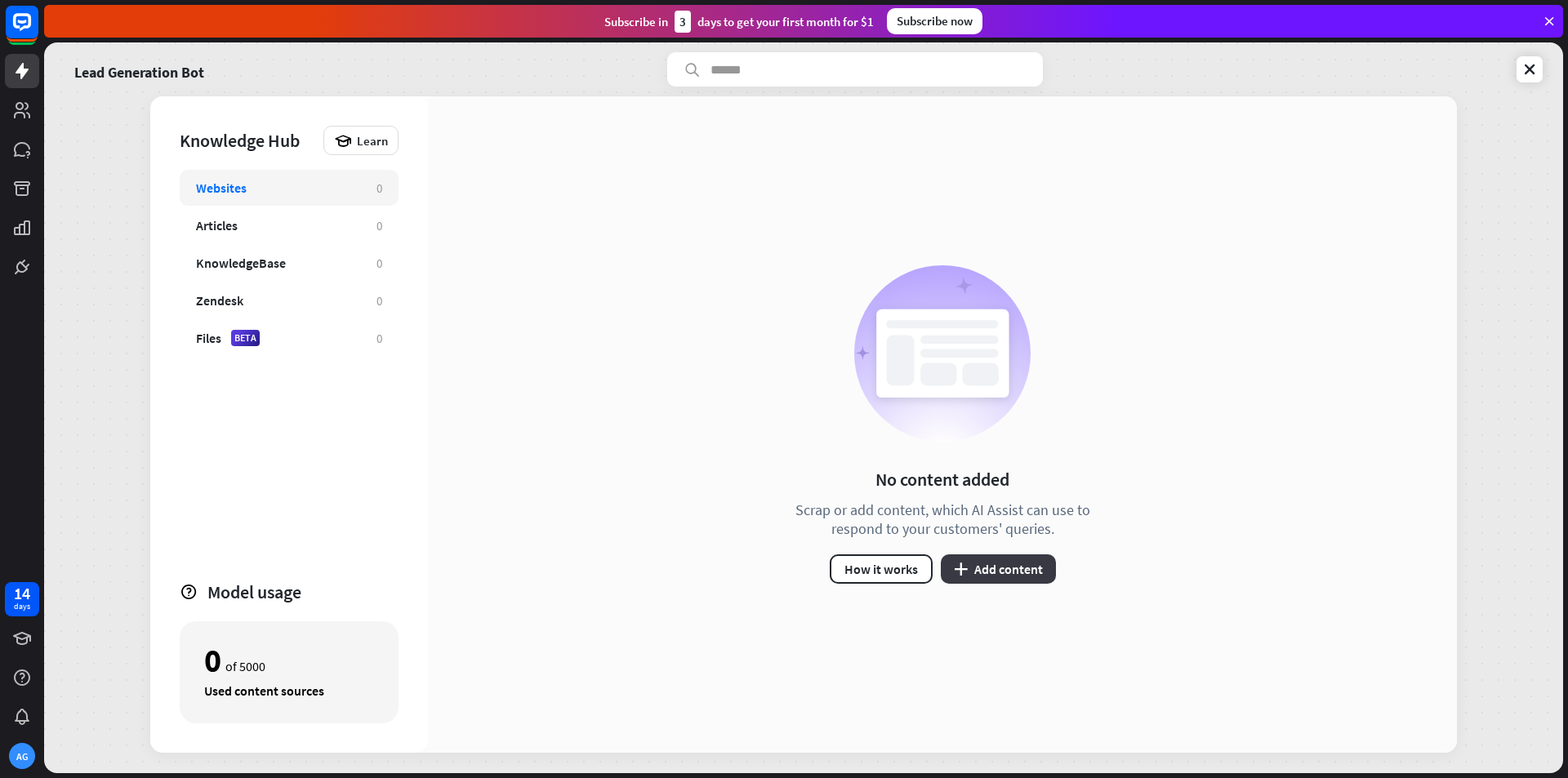
click at [987, 573] on button "plus Add content" at bounding box center [998, 569] width 115 height 29
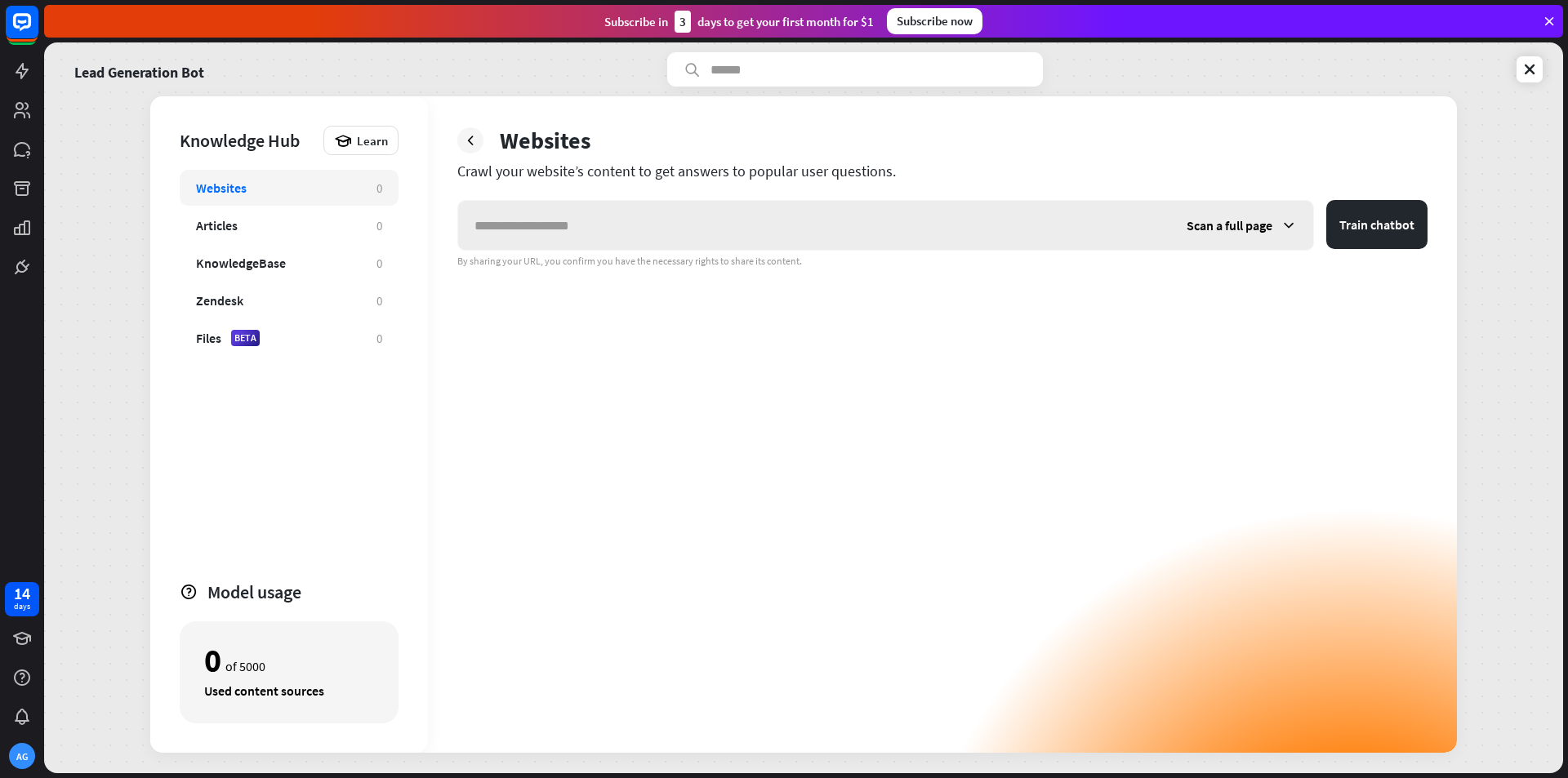
click at [658, 219] on input "text" at bounding box center [815, 225] width 712 height 49
paste input "**********"
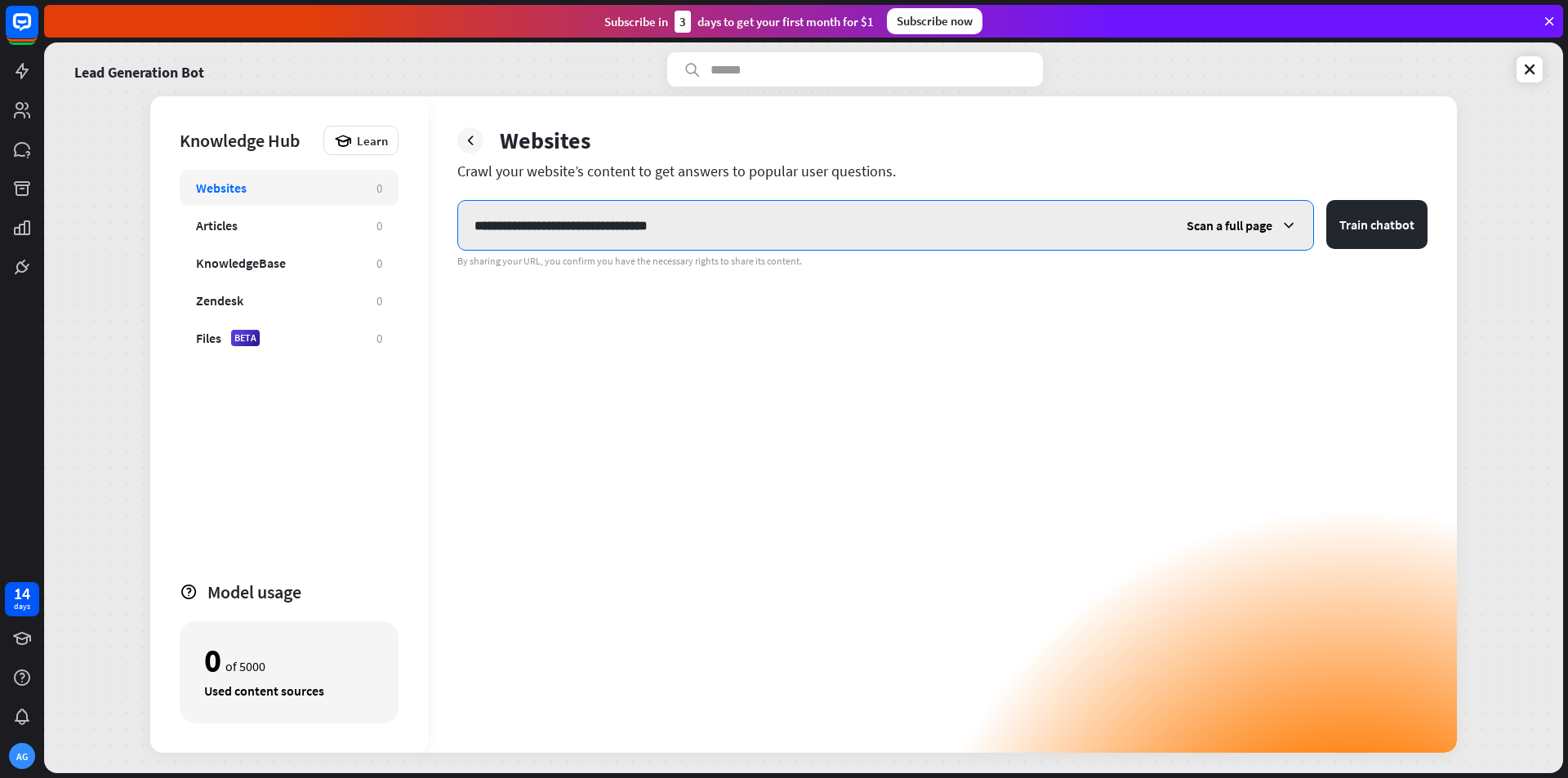
type input "**********"
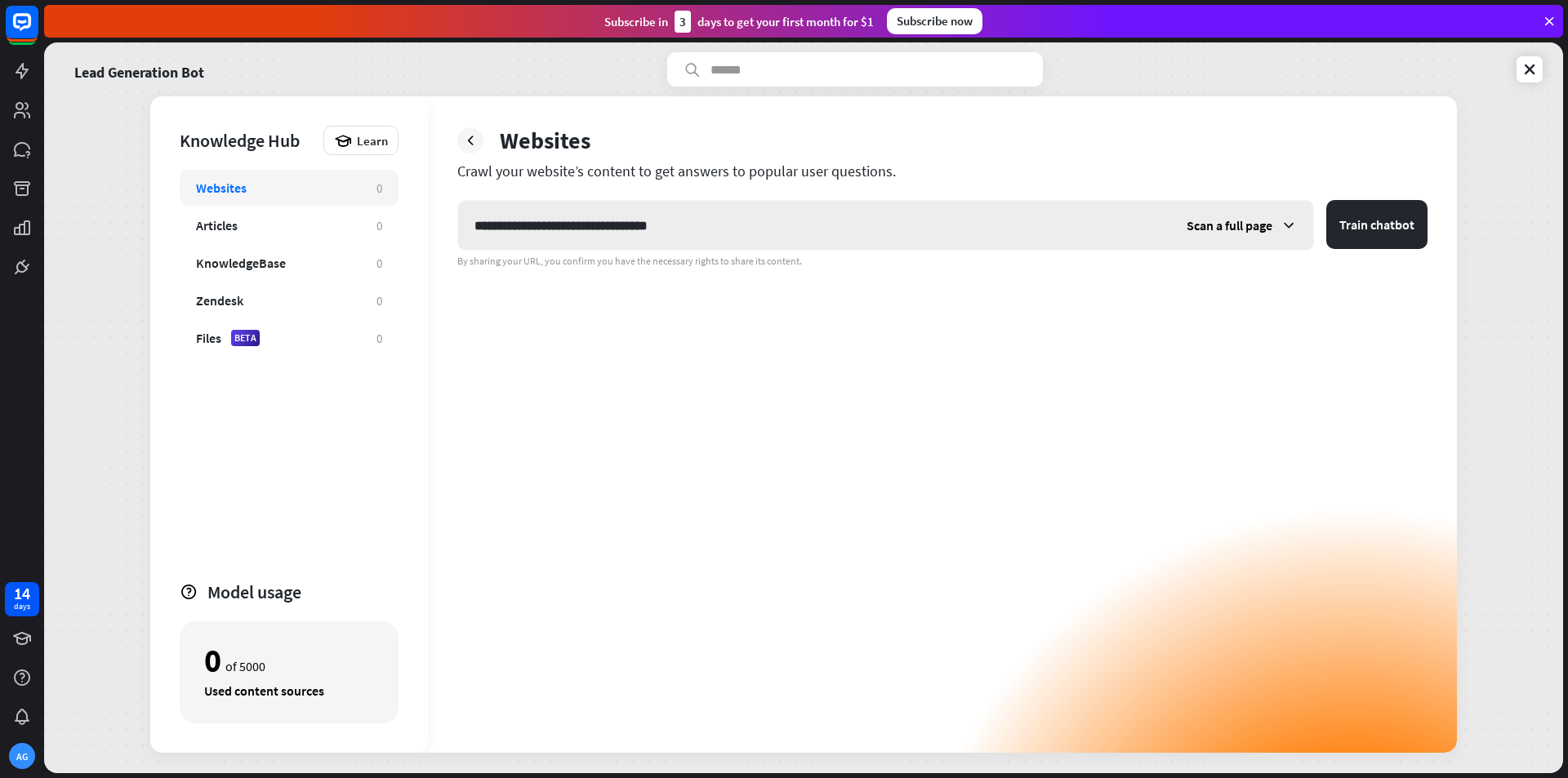
click at [1284, 231] on icon at bounding box center [1289, 225] width 16 height 16
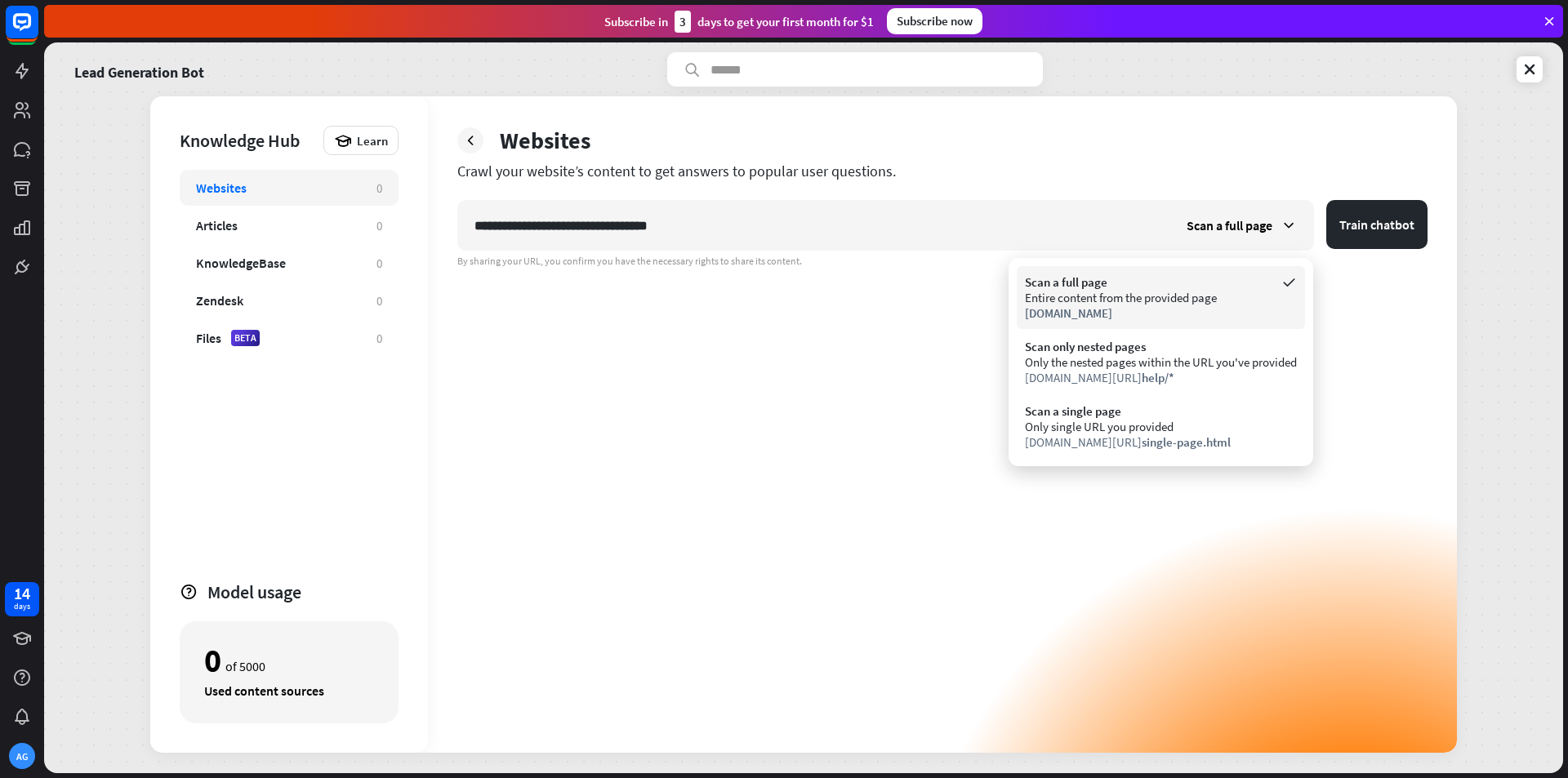
click at [1234, 306] on div "[DOMAIN_NAME]" at bounding box center [1161, 313] width 272 height 15
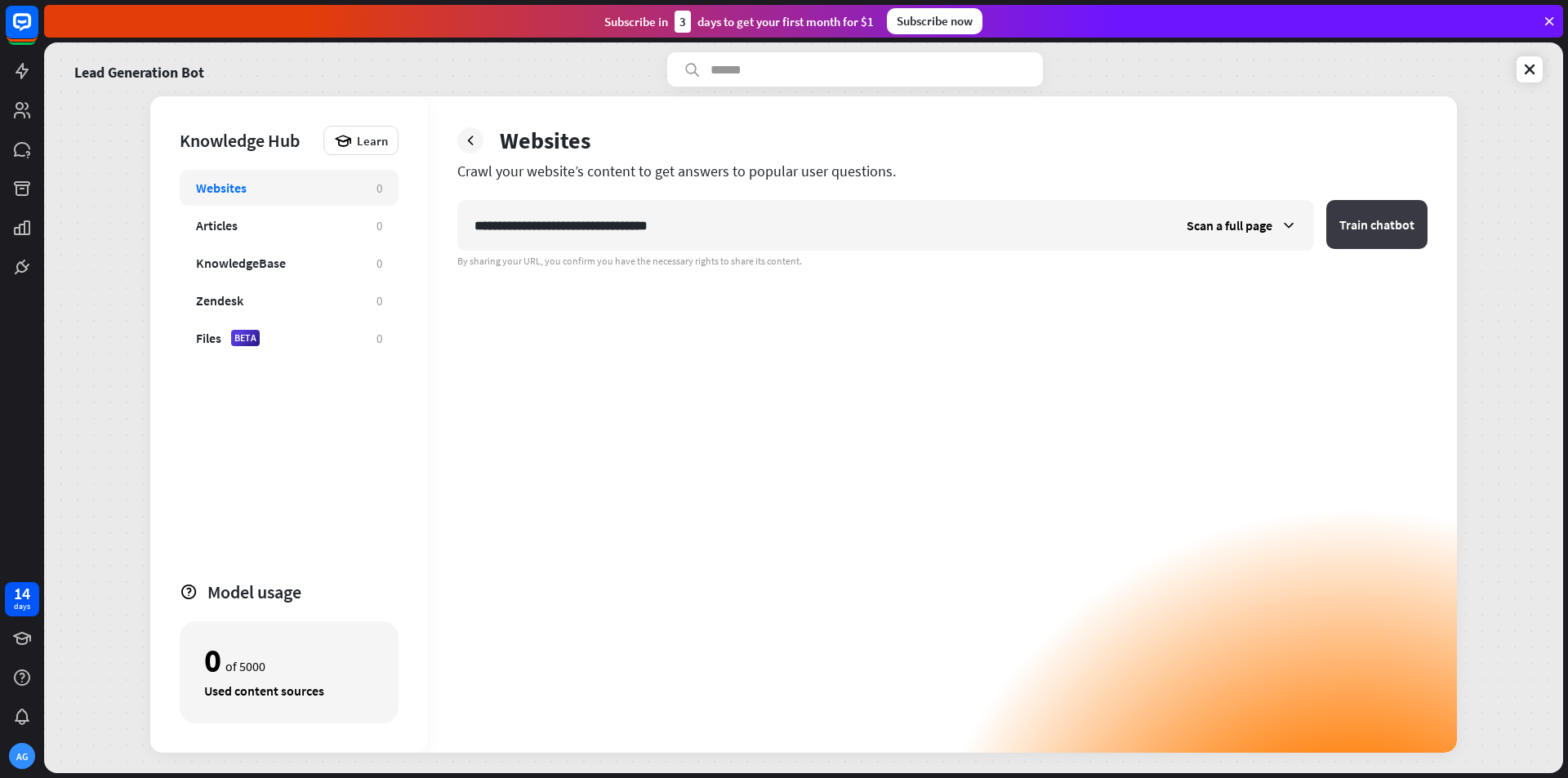
click at [1400, 216] on button "Train chatbot" at bounding box center [1377, 224] width 102 height 49
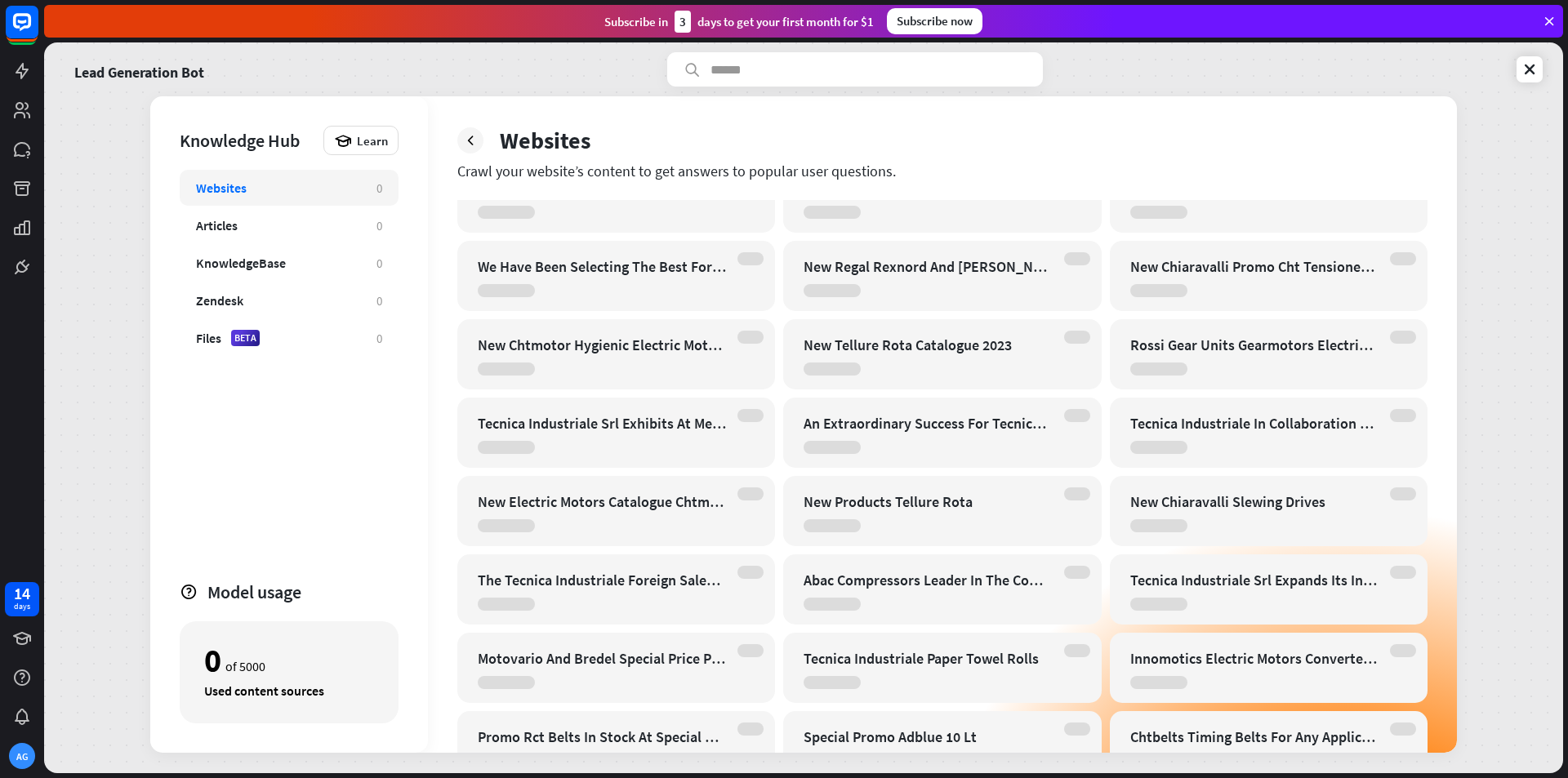
scroll to position [980, 0]
click at [238, 228] on div "Articles" at bounding box center [278, 225] width 164 height 16
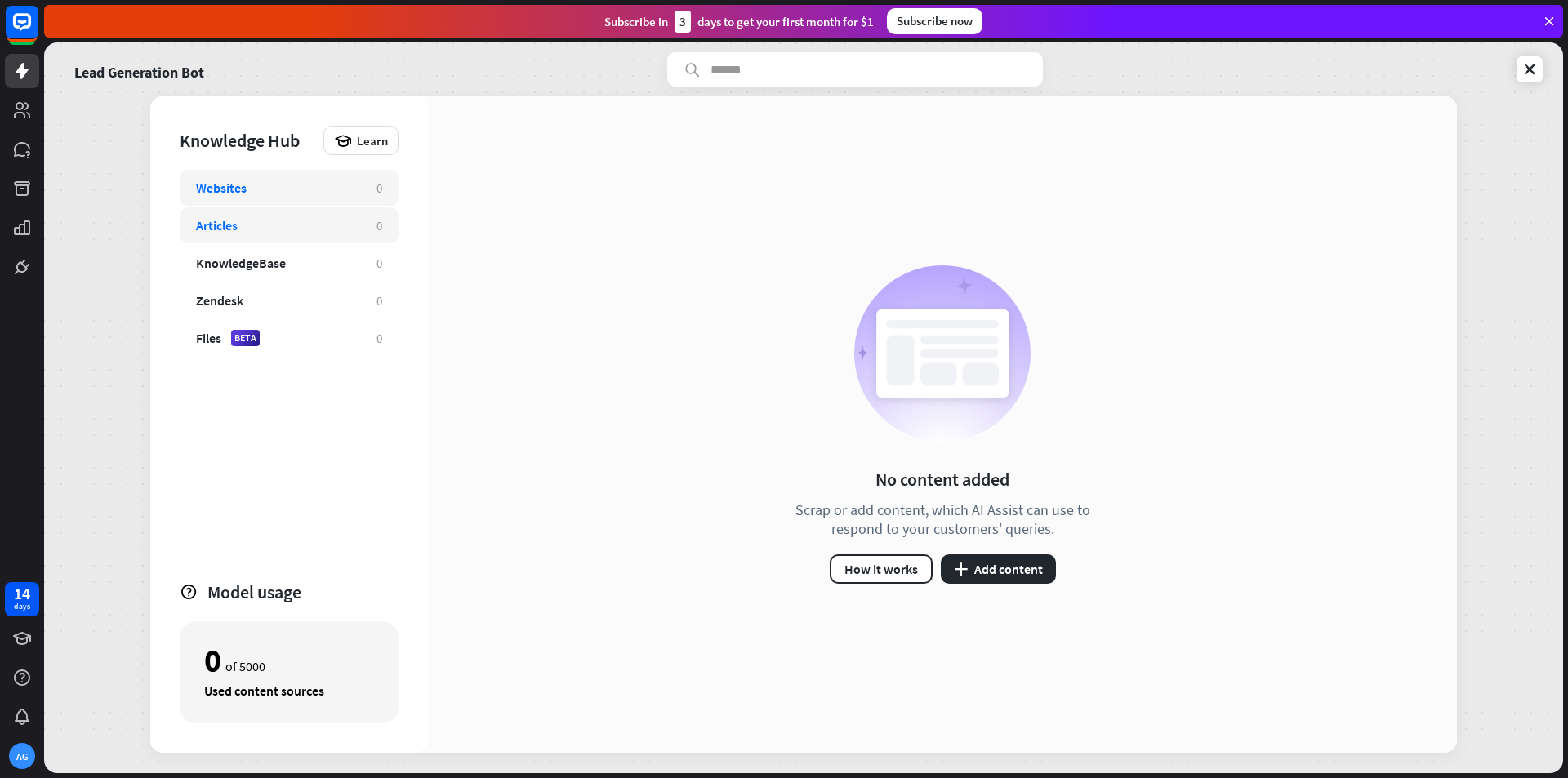
click at [245, 192] on div "Websites" at bounding box center [221, 187] width 50 height 16
click at [235, 228] on div "Articles" at bounding box center [217, 225] width 42 height 16
click at [279, 268] on div "KnowledgeBase" at bounding box center [241, 262] width 90 height 16
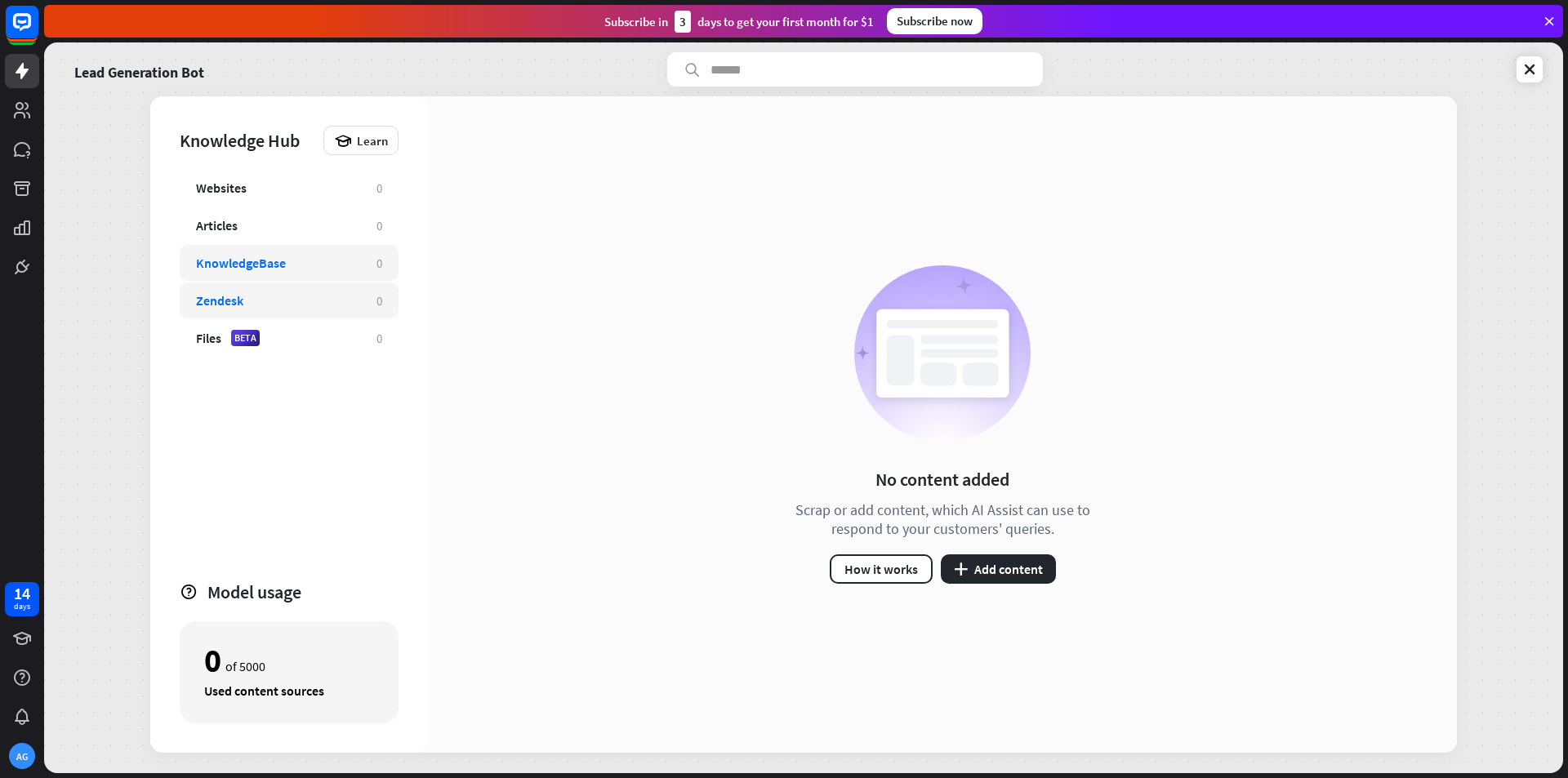
click at [279, 305] on div "Zendesk" at bounding box center [278, 300] width 164 height 16
click at [268, 188] on div "Websites" at bounding box center [278, 187] width 164 height 16
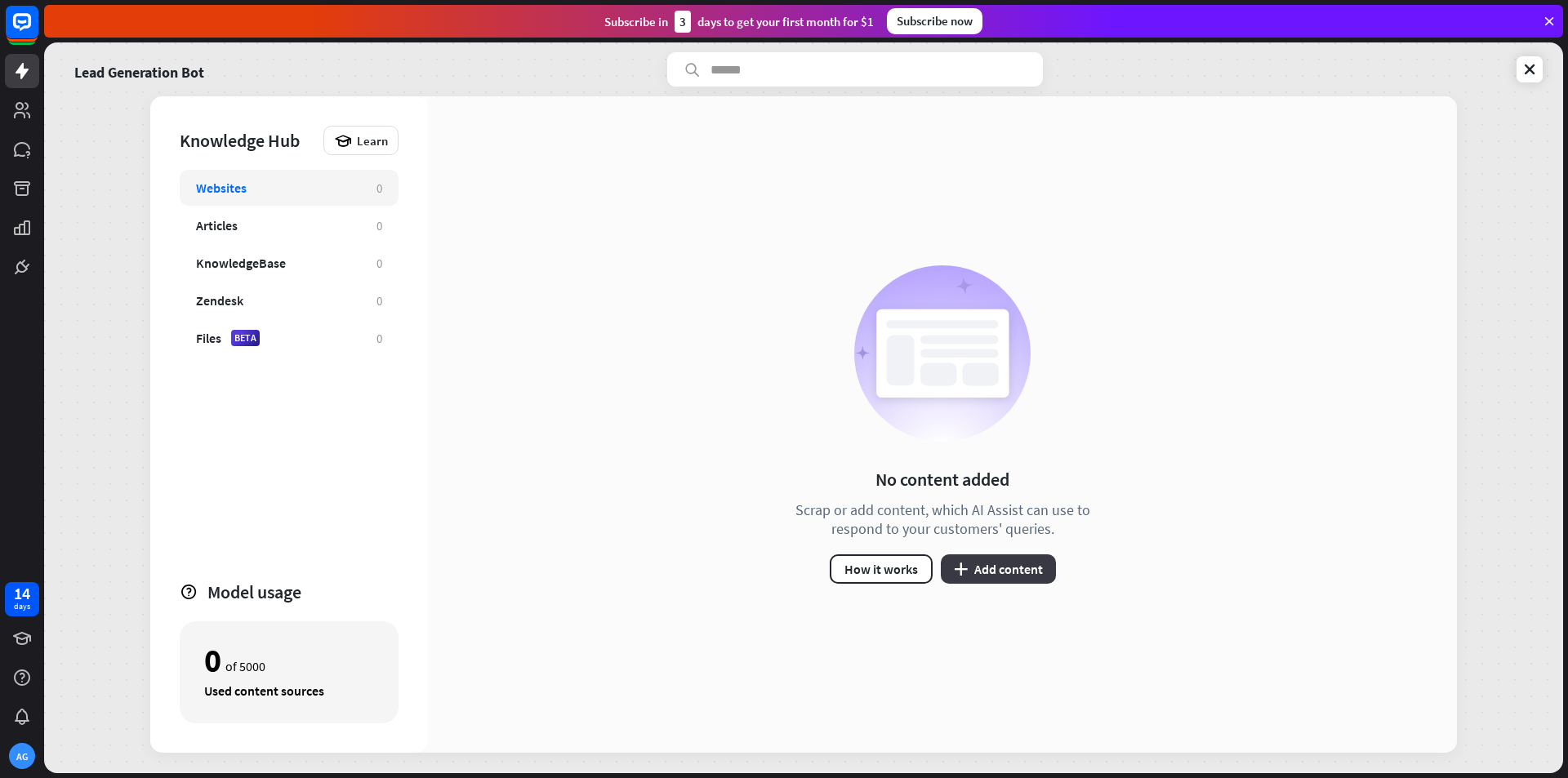
click at [980, 576] on button "plus Add content" at bounding box center [998, 569] width 115 height 29
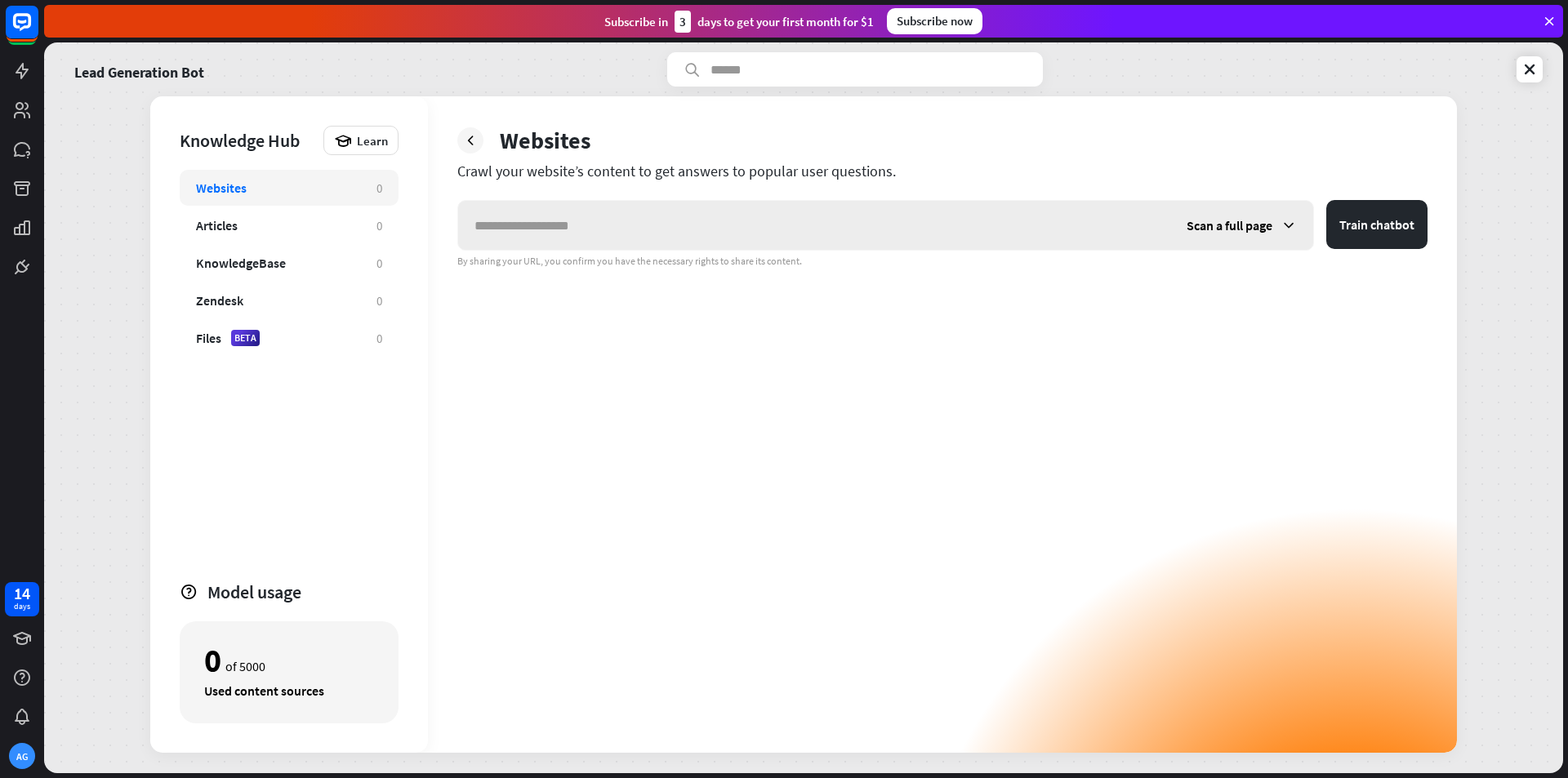
click at [813, 238] on input "text" at bounding box center [815, 225] width 712 height 49
type input "**********"
click at [1262, 218] on span "Scan a full page" at bounding box center [1230, 225] width 85 height 16
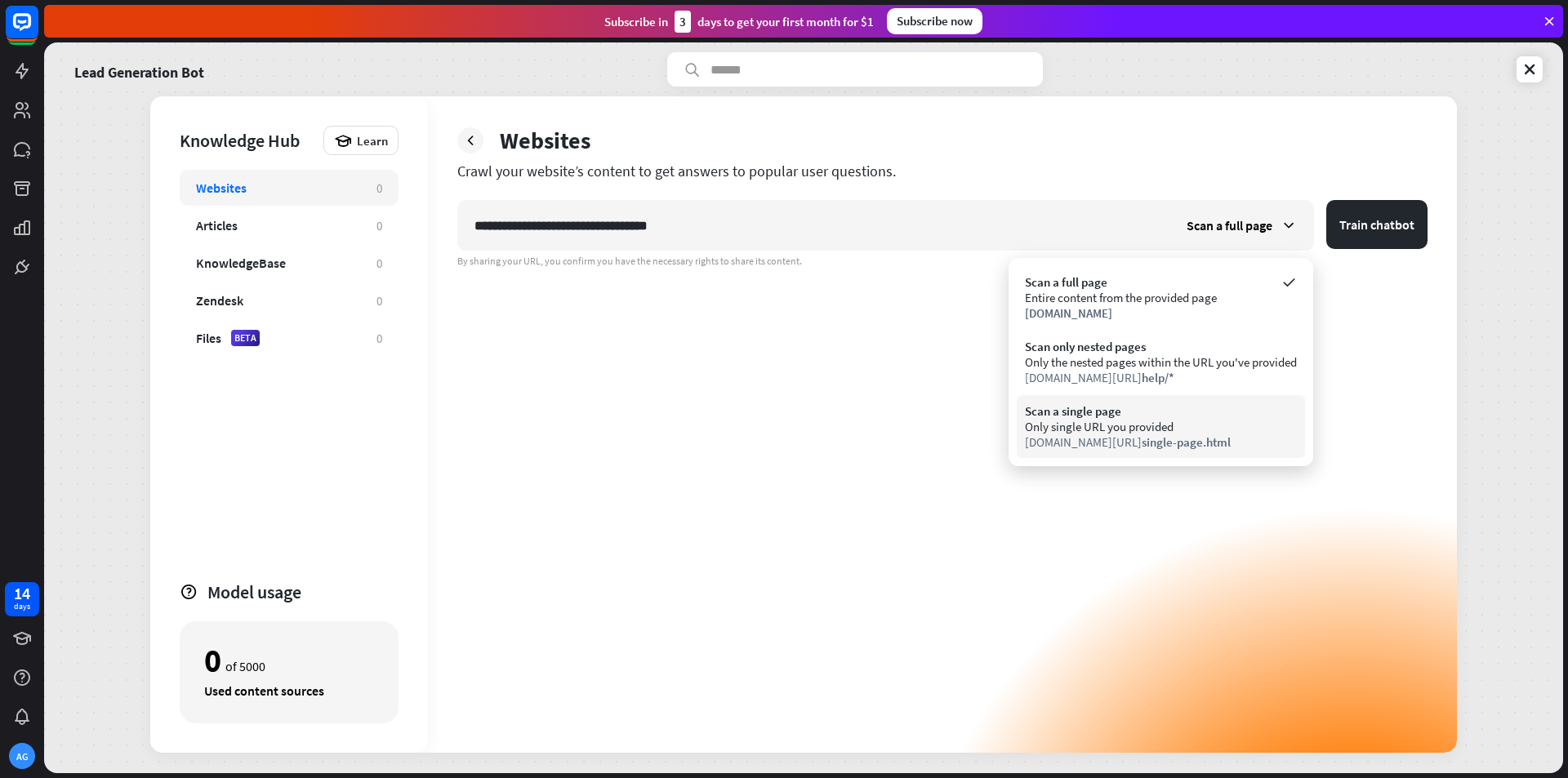
click at [1220, 420] on div "Only single URL you provided" at bounding box center [1161, 427] width 272 height 15
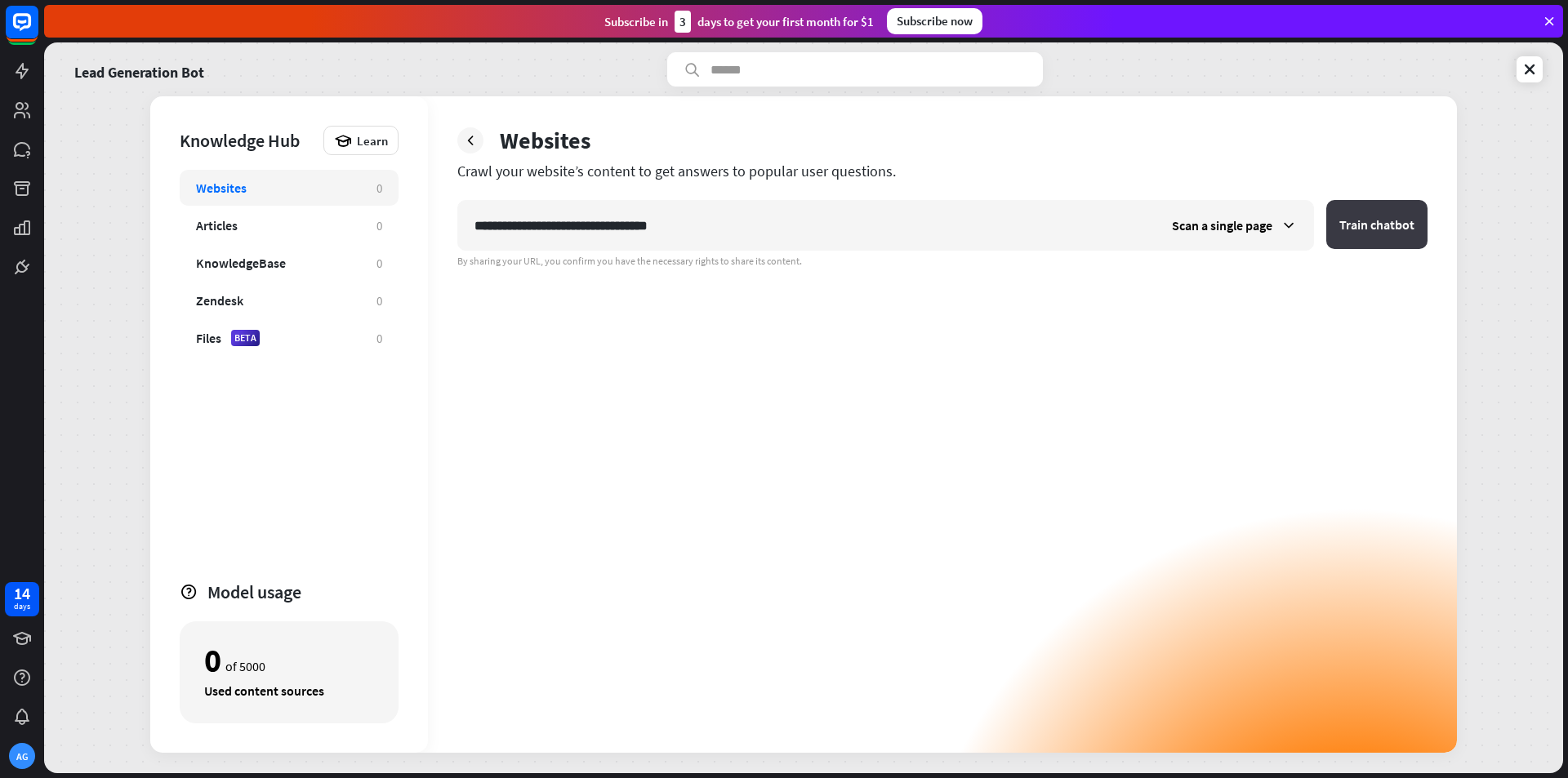
click at [1363, 231] on button "Train chatbot" at bounding box center [1377, 224] width 102 height 49
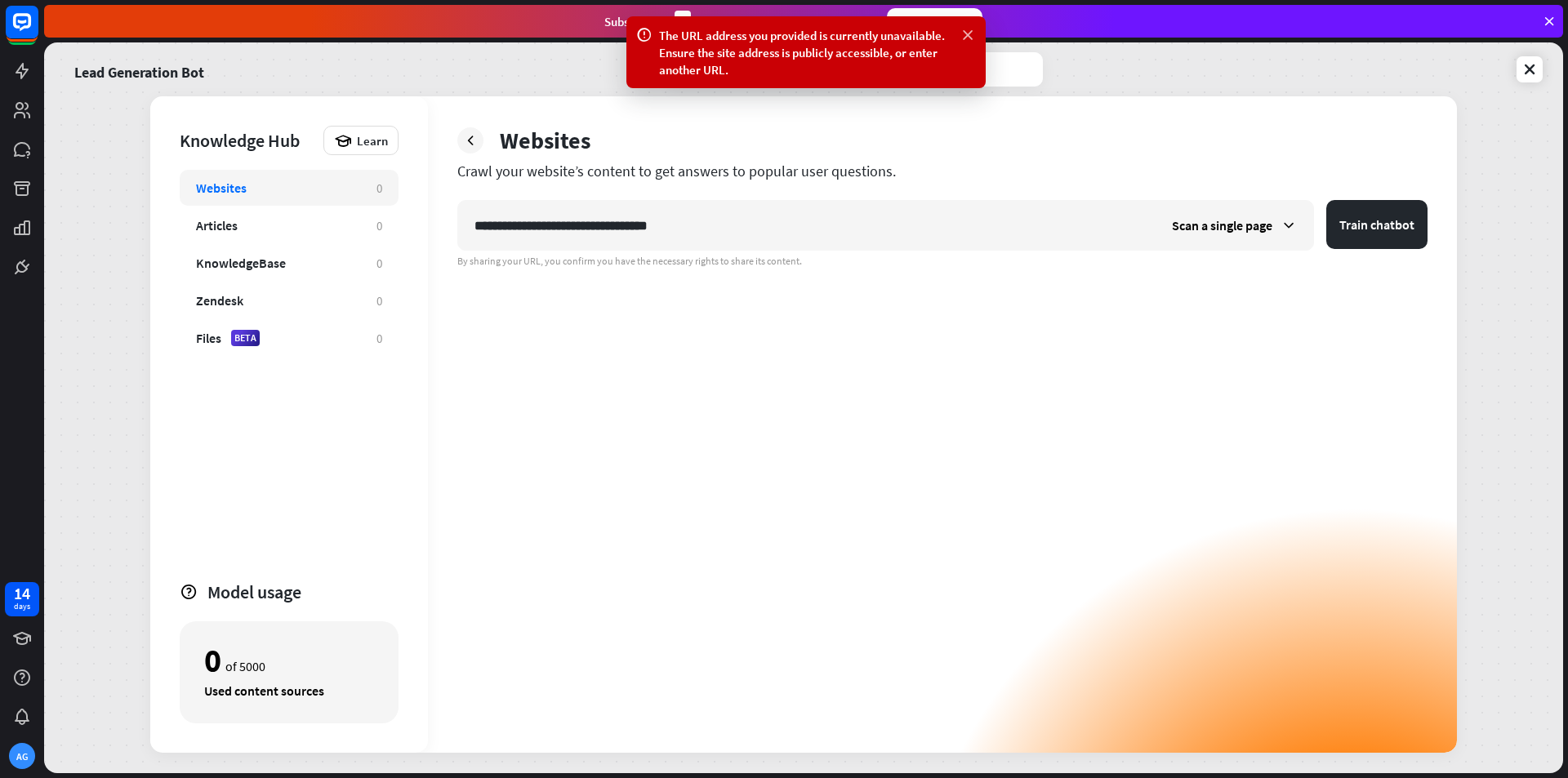
click at [968, 32] on icon at bounding box center [968, 36] width 16 height 17
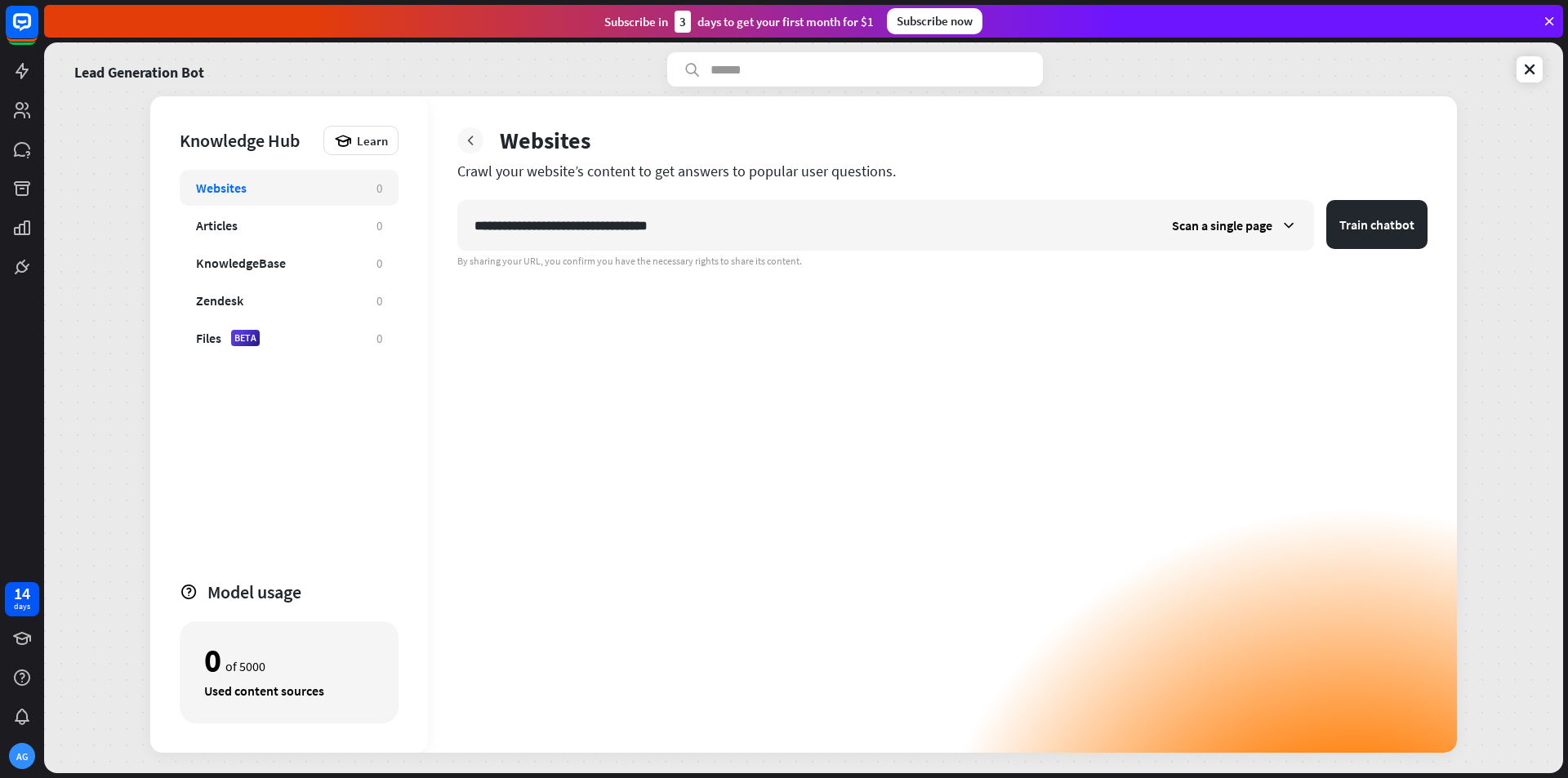
click at [469, 147] on icon at bounding box center [470, 140] width 16 height 16
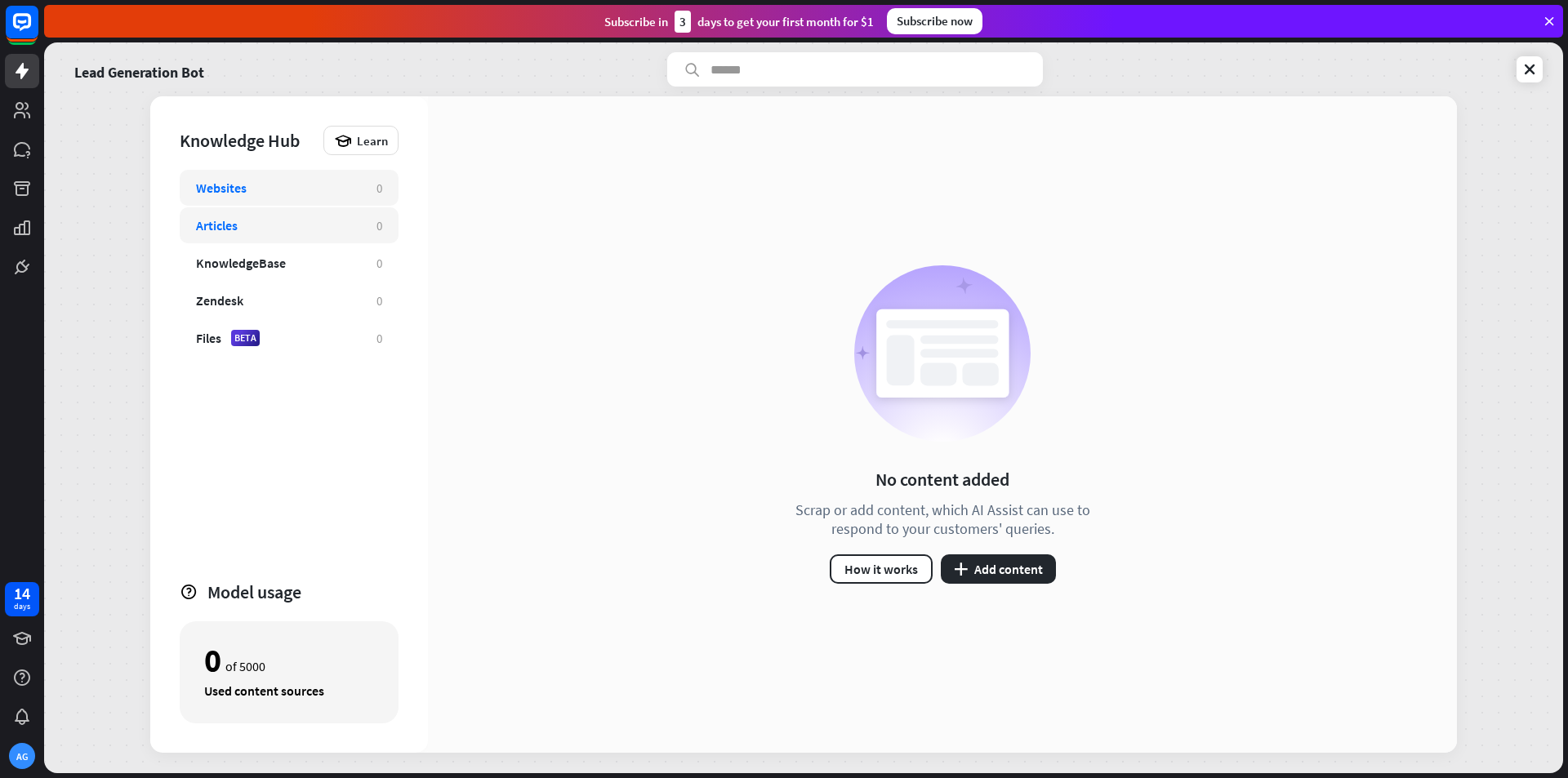
click at [274, 214] on div "Articles 0" at bounding box center [289, 225] width 219 height 36
click at [255, 183] on div "Websites" at bounding box center [278, 187] width 164 height 16
click at [1536, 70] on icon at bounding box center [1530, 69] width 16 height 16
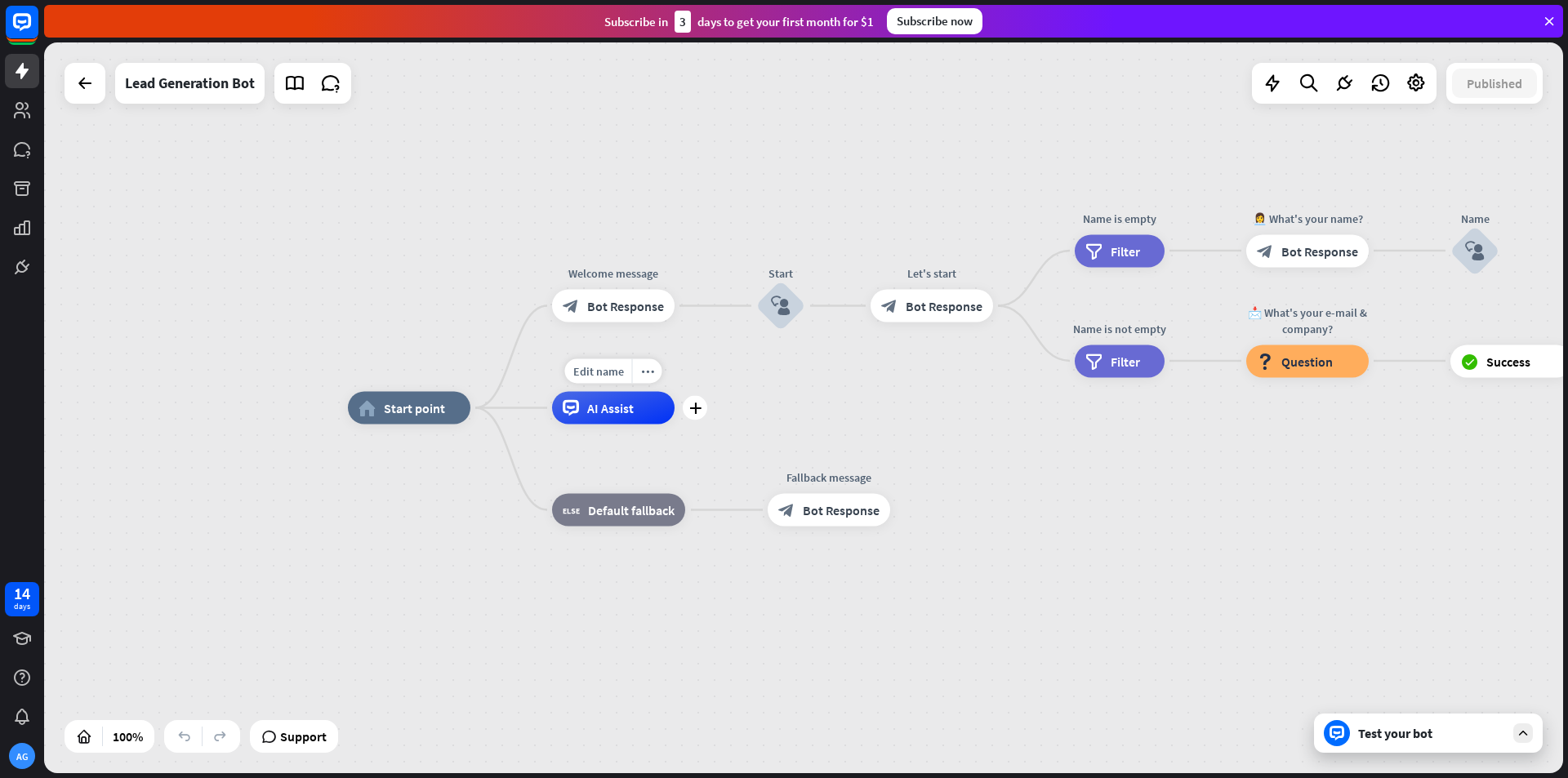
click at [624, 410] on span "AI Assist" at bounding box center [611, 408] width 47 height 16
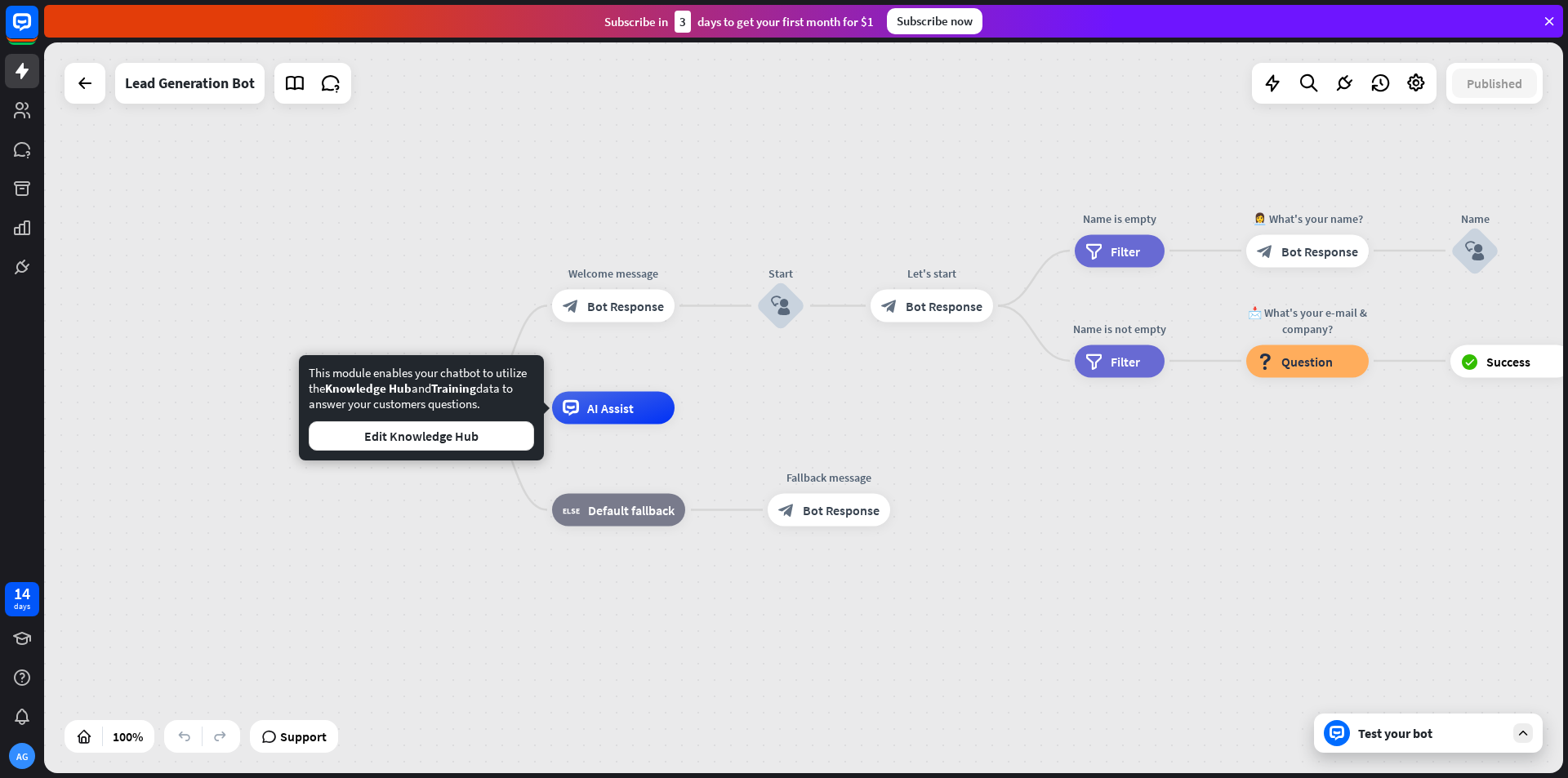
click at [551, 571] on div "home_2 Start point Welcome message block_bot_response Bot Response Start block_…" at bounding box center [1107, 774] width 1519 height 731
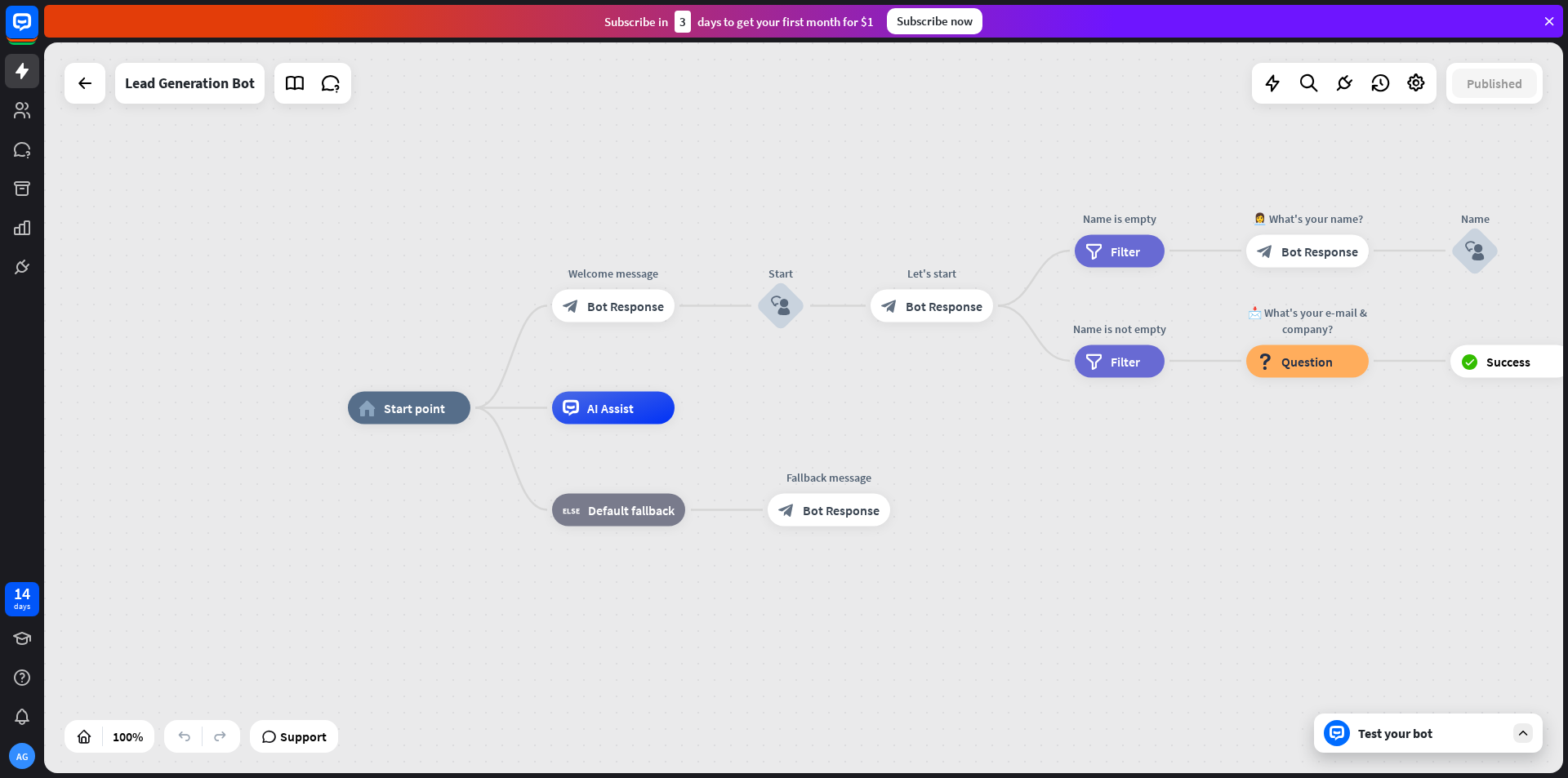
click at [1516, 734] on icon at bounding box center [1523, 733] width 15 height 15
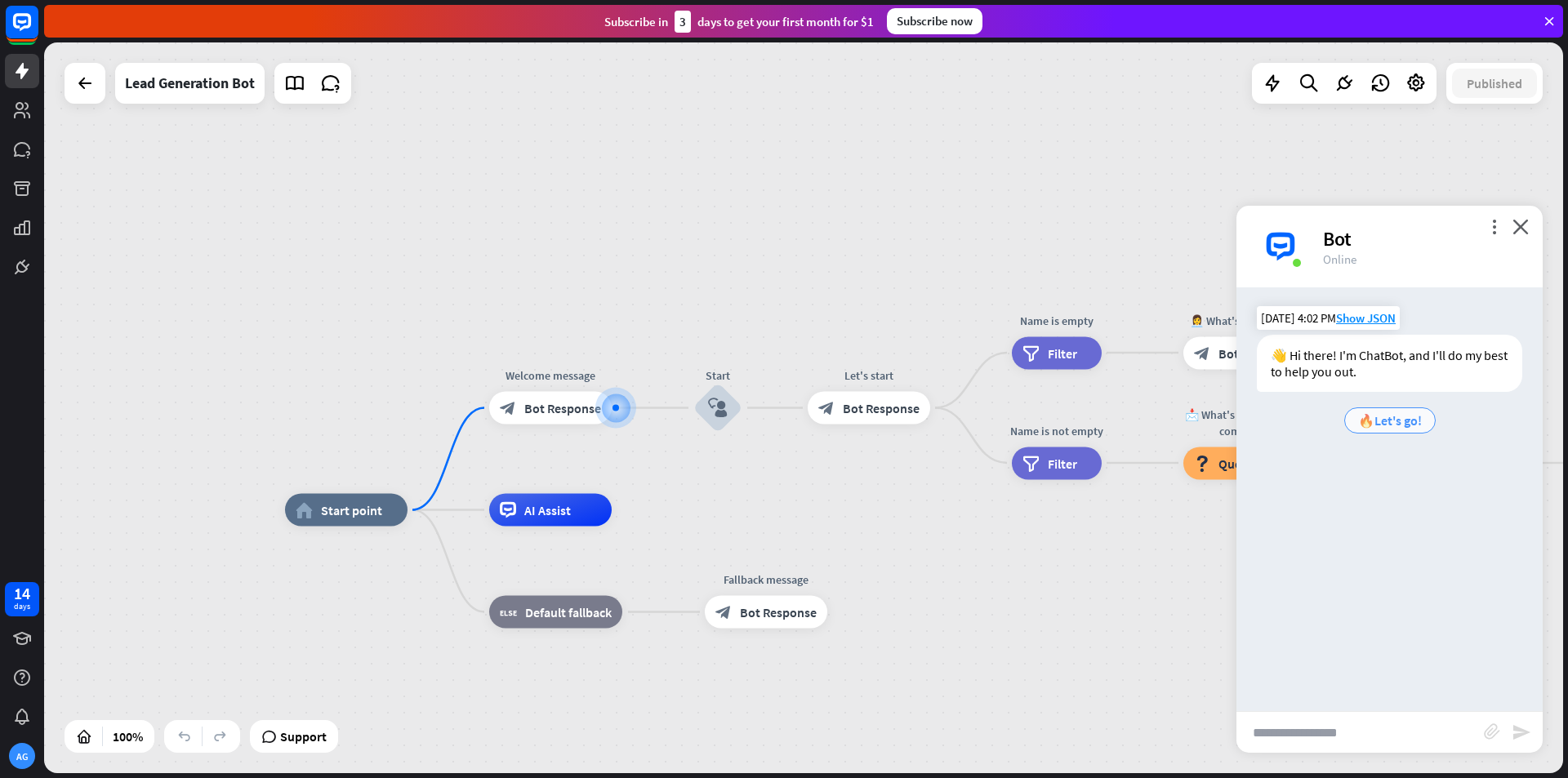
click at [1384, 422] on span "🔥Let's go!" at bounding box center [1390, 420] width 64 height 16
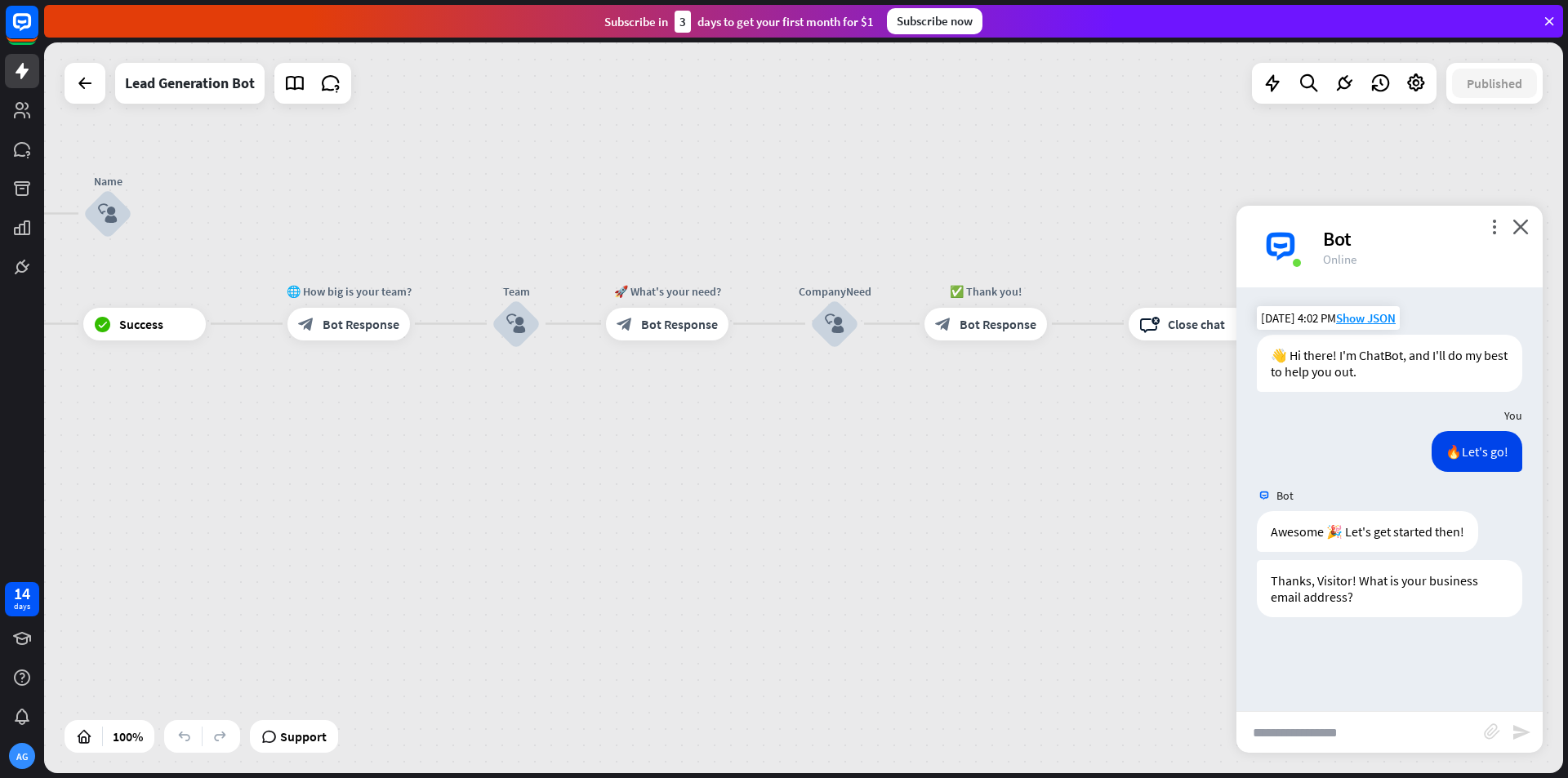
drag, startPoint x: 888, startPoint y: 533, endPoint x: 347, endPoint y: 465, distance: 545.3
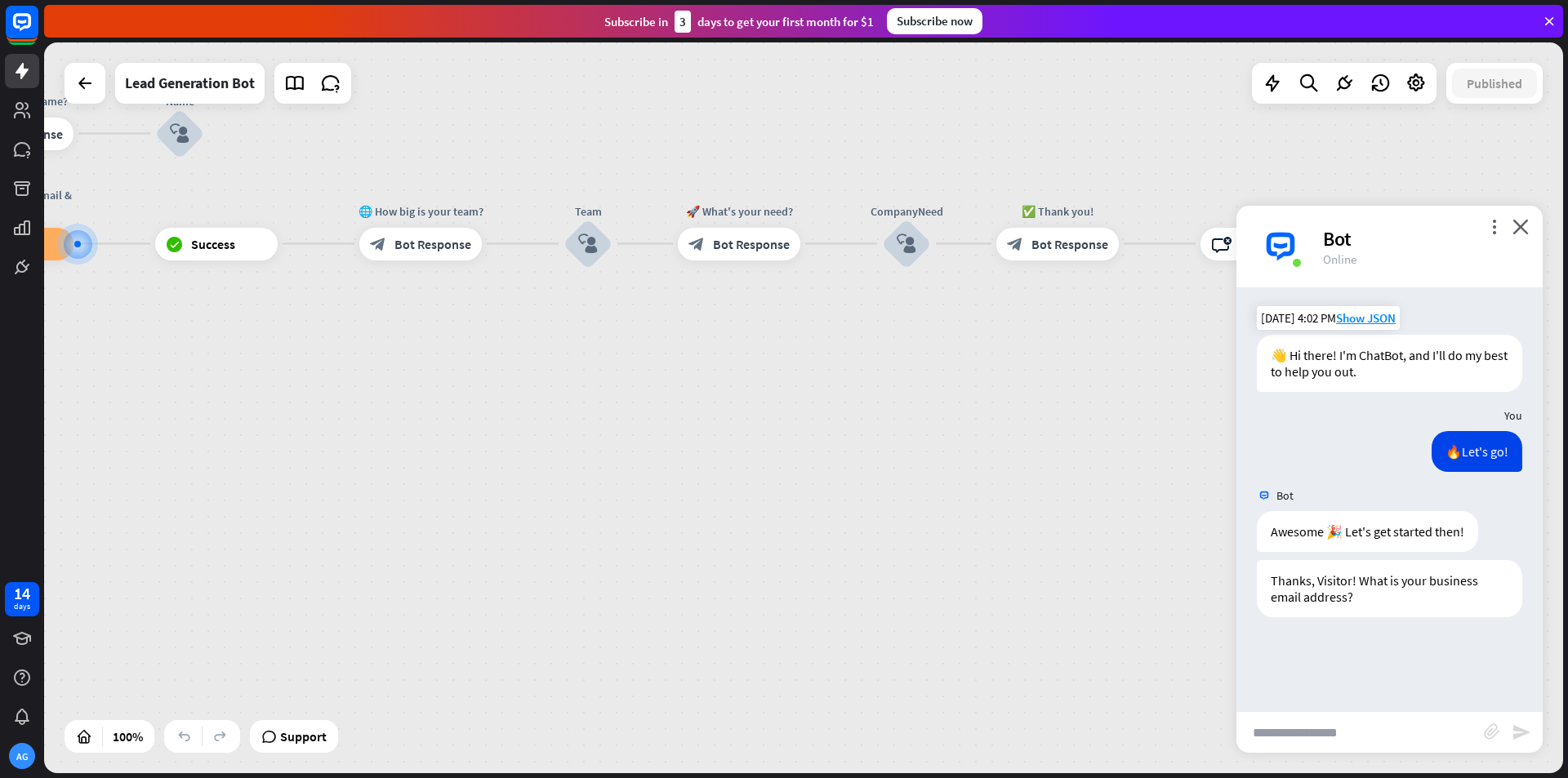
drag, startPoint x: 916, startPoint y: 503, endPoint x: 1023, endPoint y: 418, distance: 136.7
click at [1023, 418] on div "home_2 Start point Welcome message block_bot_response Bot Response Start block_…" at bounding box center [804, 408] width 1519 height 731
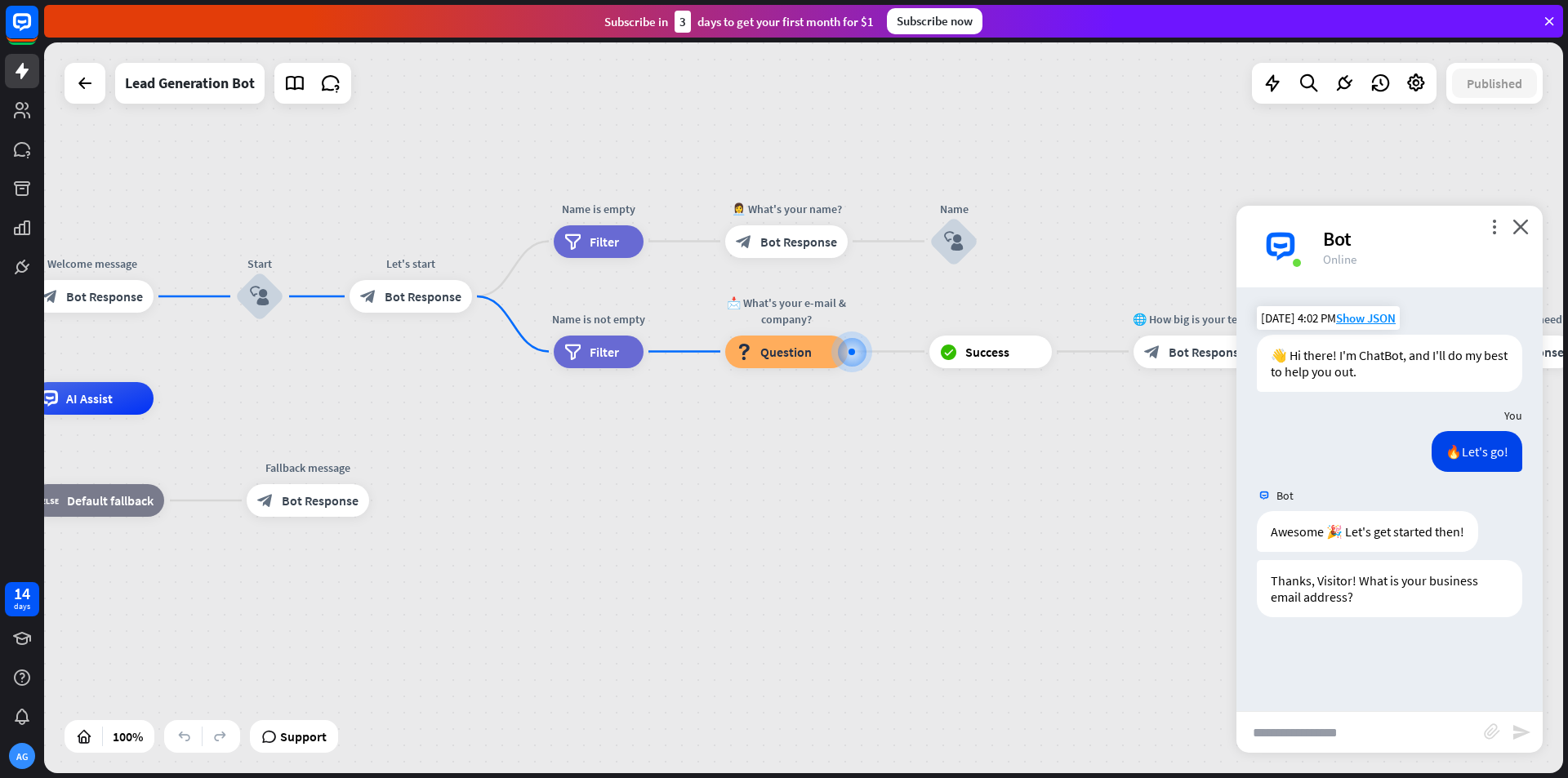
drag, startPoint x: 482, startPoint y: 492, endPoint x: 1255, endPoint y: 605, distance: 781.2
click at [1255, 605] on div "home_2 Start point Welcome message block_bot_response Bot Response Start block_…" at bounding box center [804, 408] width 1519 height 731
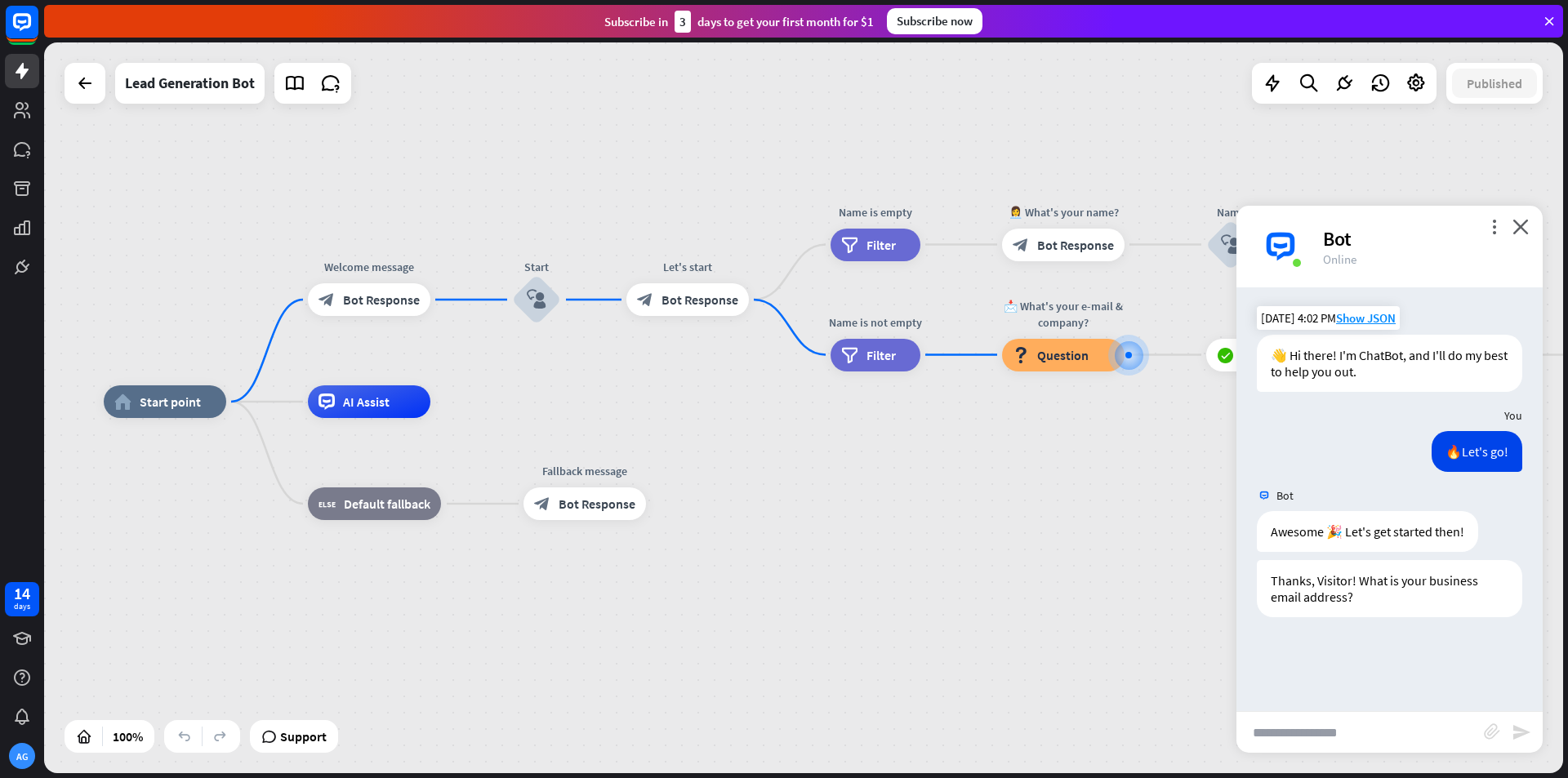
drag, startPoint x: 706, startPoint y: 570, endPoint x: 949, endPoint y: 572, distance: 243.0
click at [949, 572] on div "home_2 Start point Welcome message block_bot_response Bot Response Start block_…" at bounding box center [863, 768] width 1519 height 731
click at [91, 81] on icon at bounding box center [85, 83] width 20 height 20
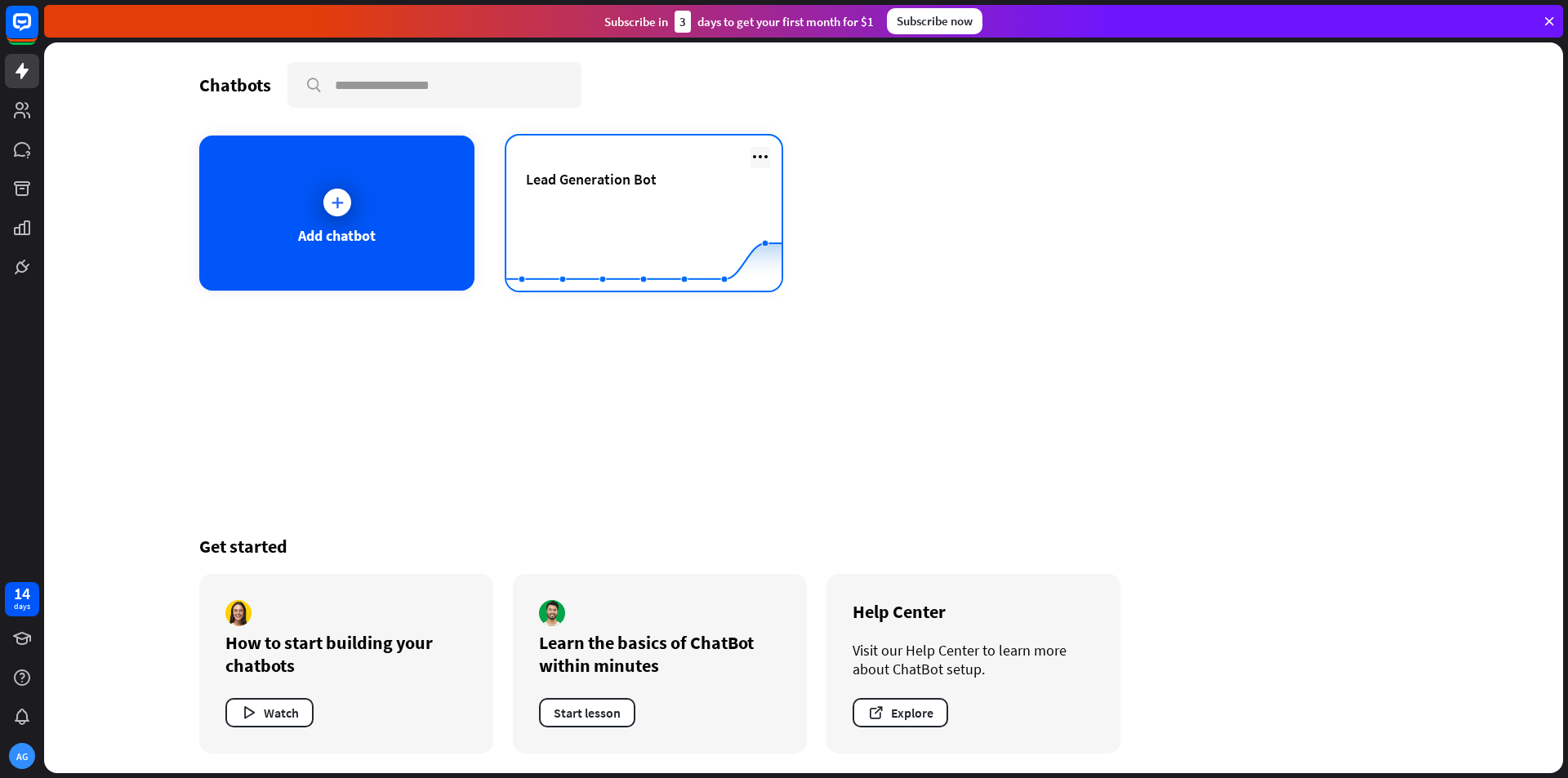
click at [756, 160] on icon at bounding box center [760, 156] width 20 height 20
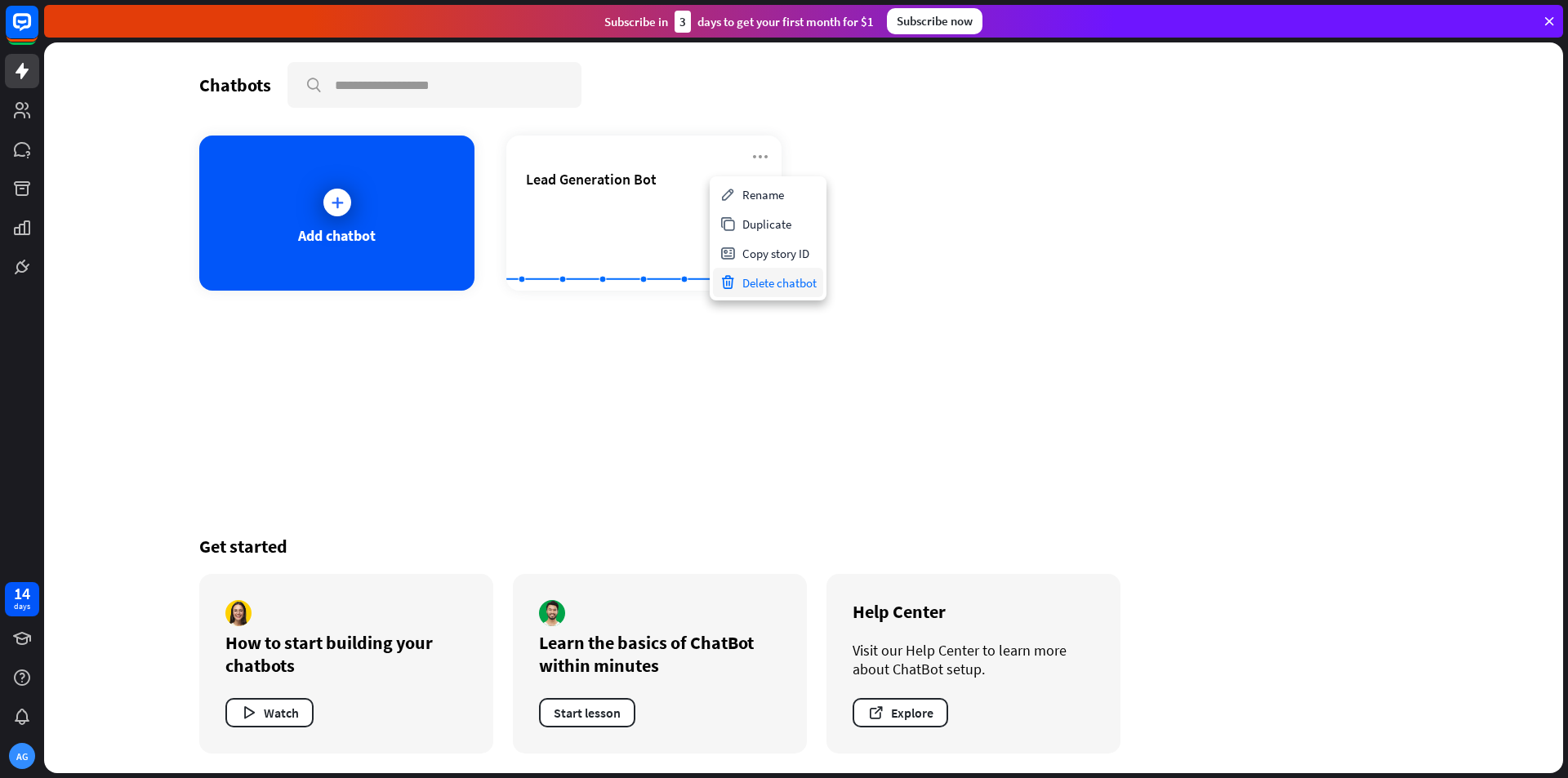
click at [808, 284] on div "Delete chatbot" at bounding box center [768, 283] width 110 height 29
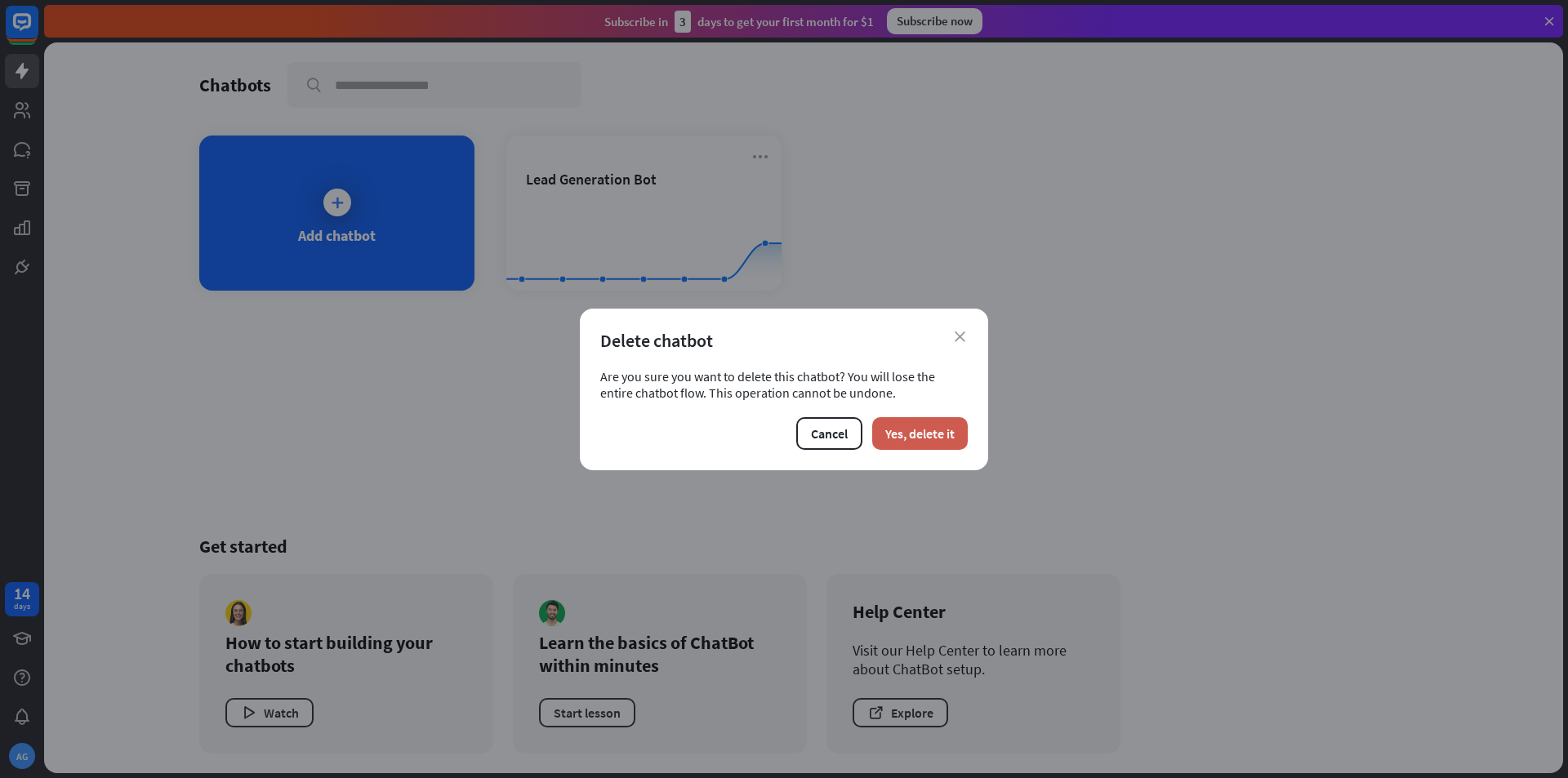
click at [926, 443] on button "Yes, delete it" at bounding box center [920, 434] width 96 height 32
